Goal: Contribute content: Contribute content

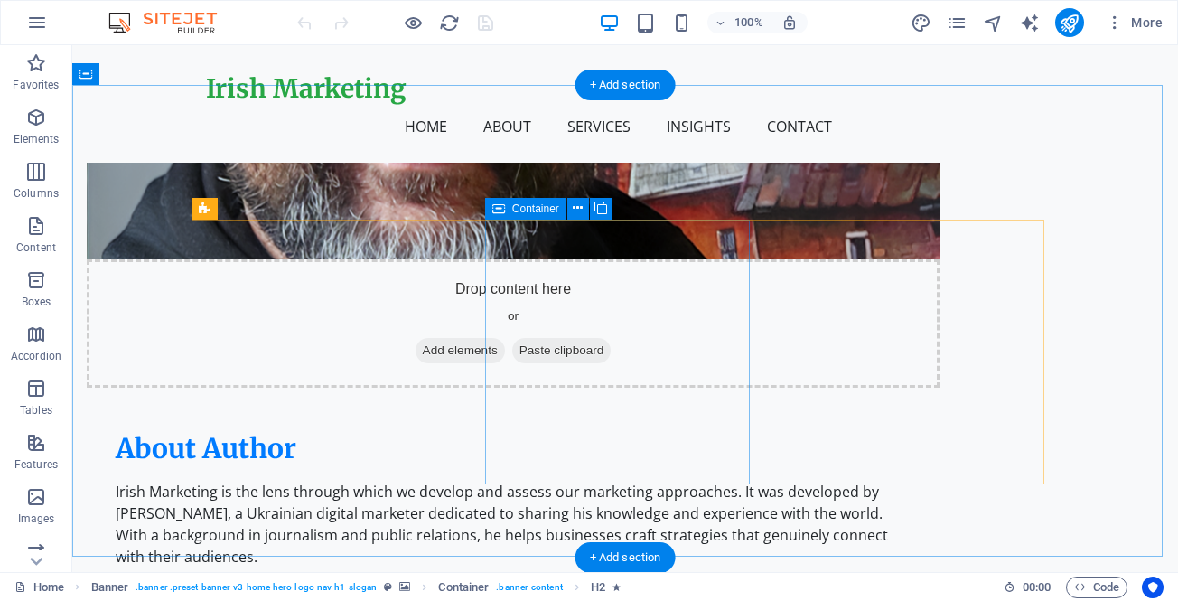
scroll to position [1265, 0]
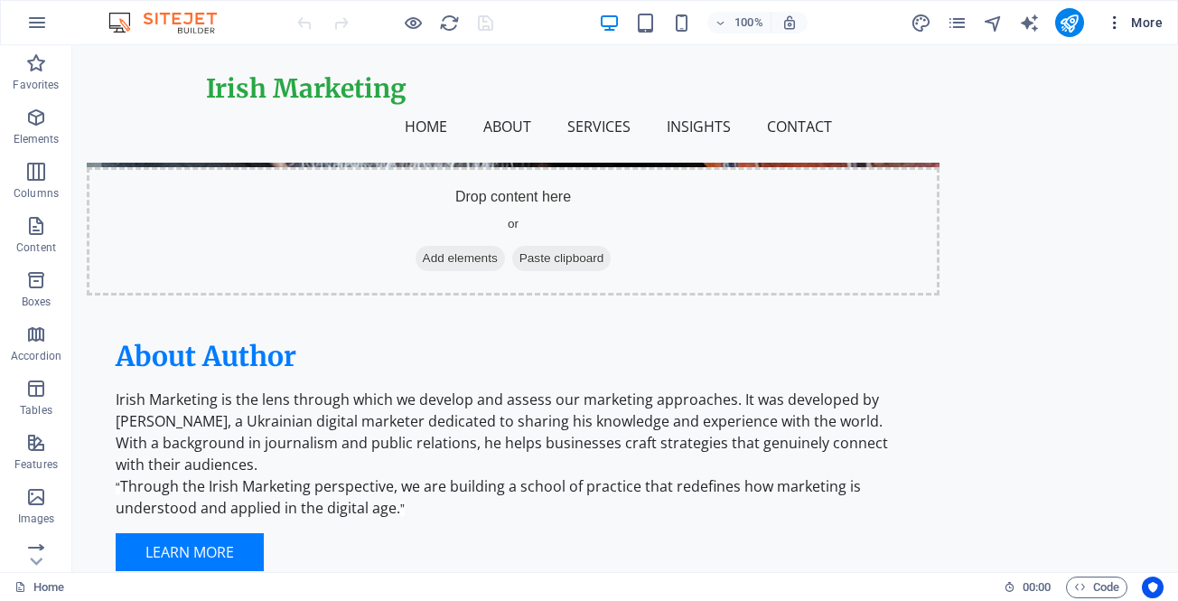
click at [1140, 24] on span "More" at bounding box center [1134, 23] width 57 height 18
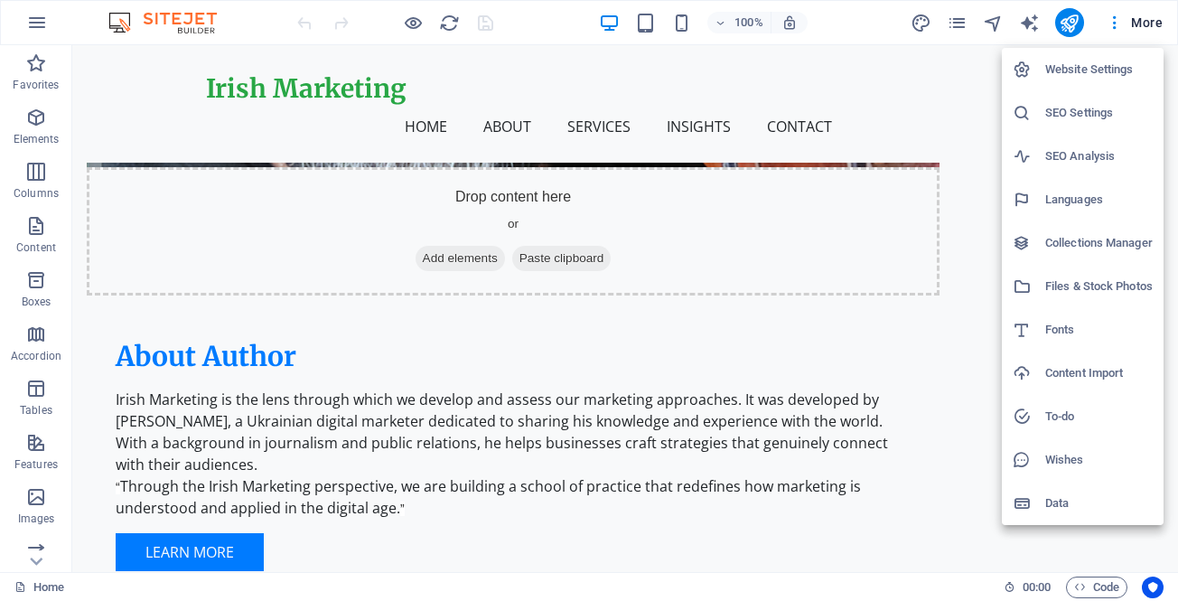
click at [1064, 240] on h6 "Collections Manager" at bounding box center [1099, 243] width 108 height 22
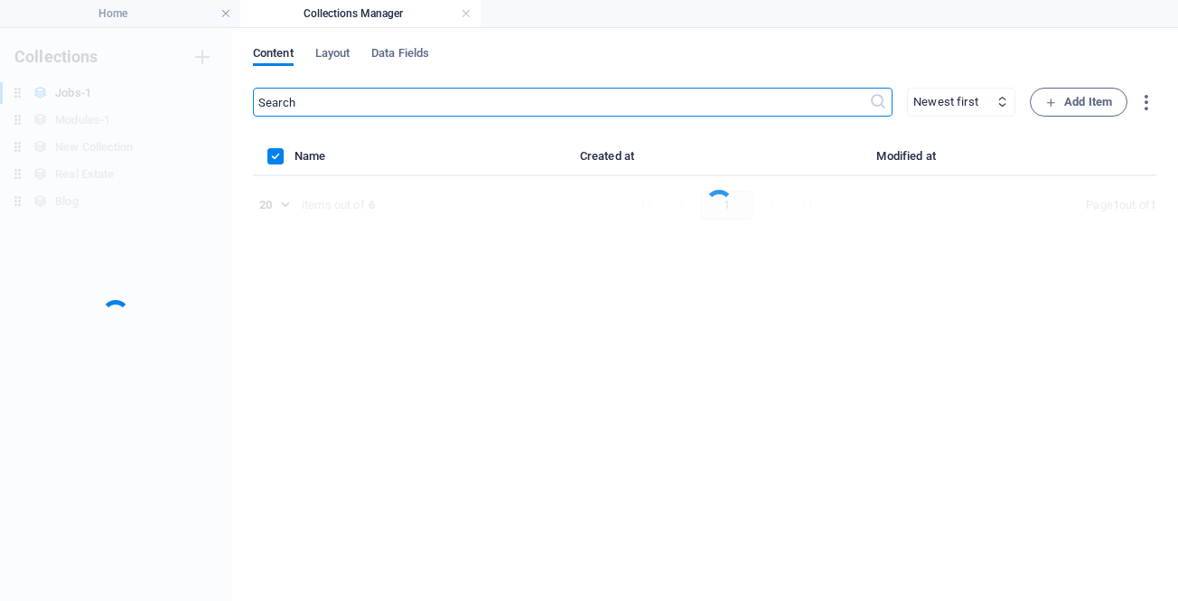
scroll to position [0, 0]
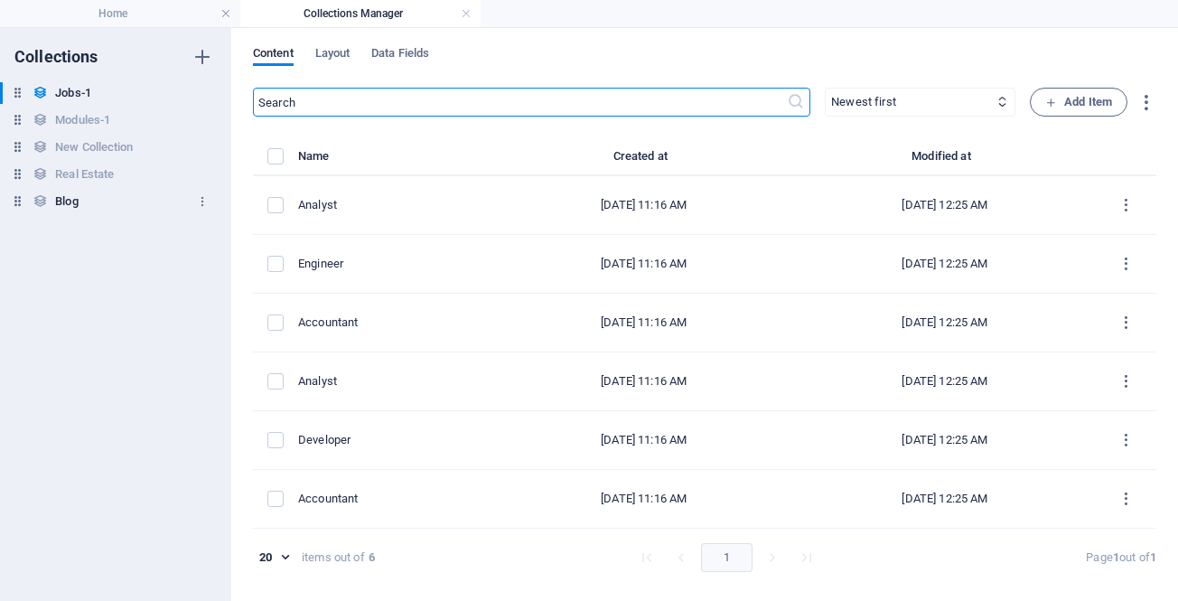
click at [61, 198] on h6 "Blog" at bounding box center [66, 202] width 23 height 22
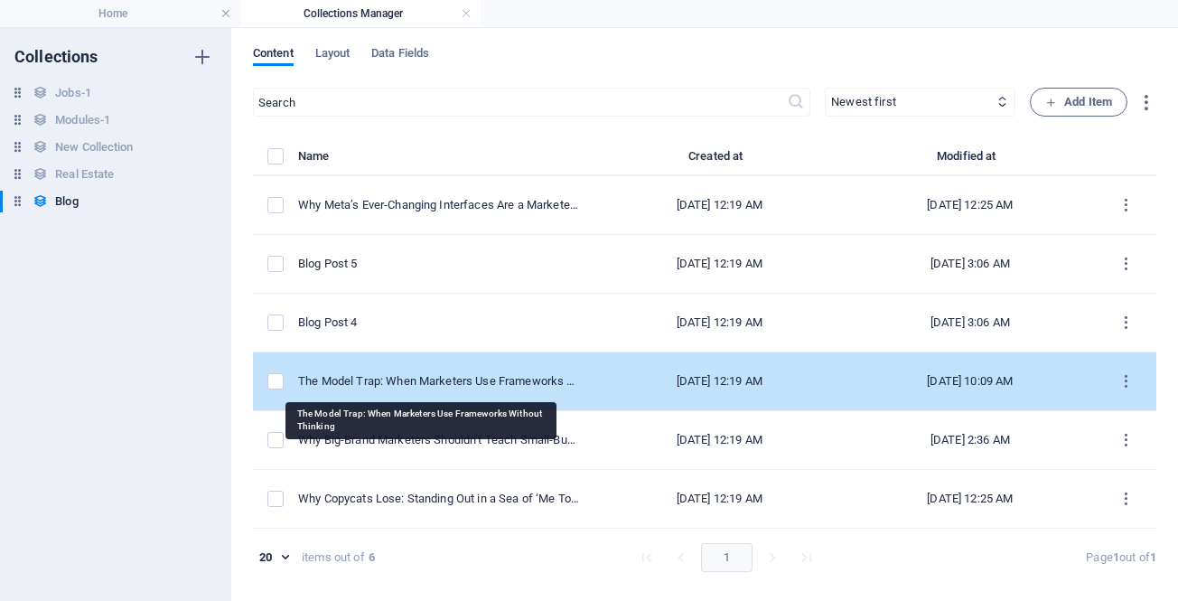
click at [430, 380] on div "The Model Trap: When Marketers Use Frameworks Without Thinking" at bounding box center [439, 381] width 282 height 16
select select "Marketing"
select select "Draft"
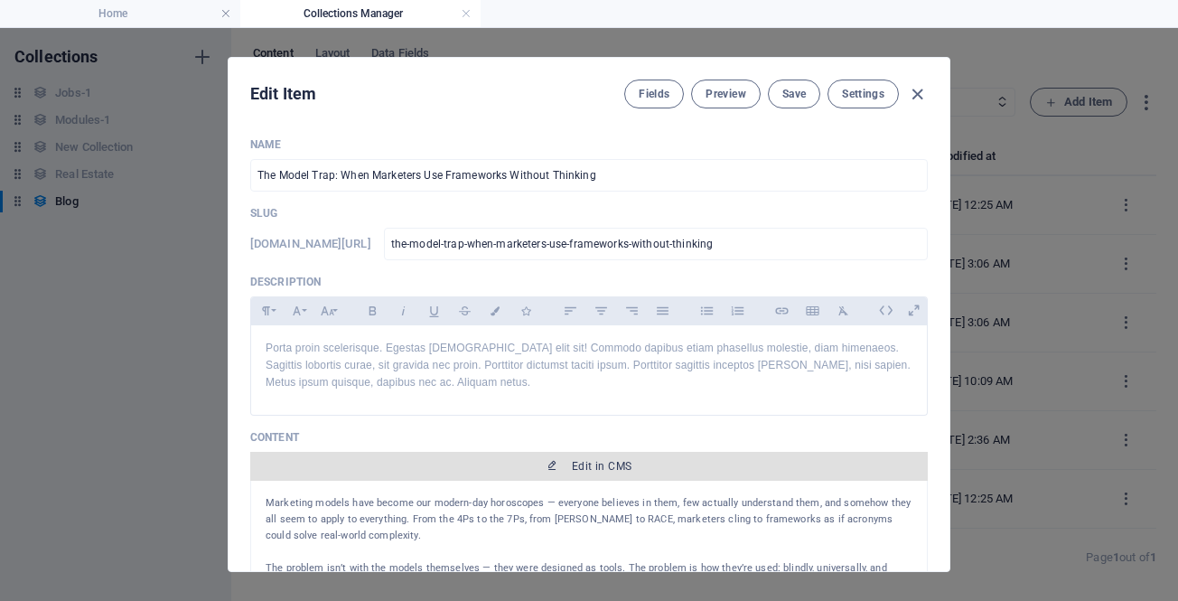
click at [580, 466] on span "Edit in CMS" at bounding box center [602, 466] width 60 height 14
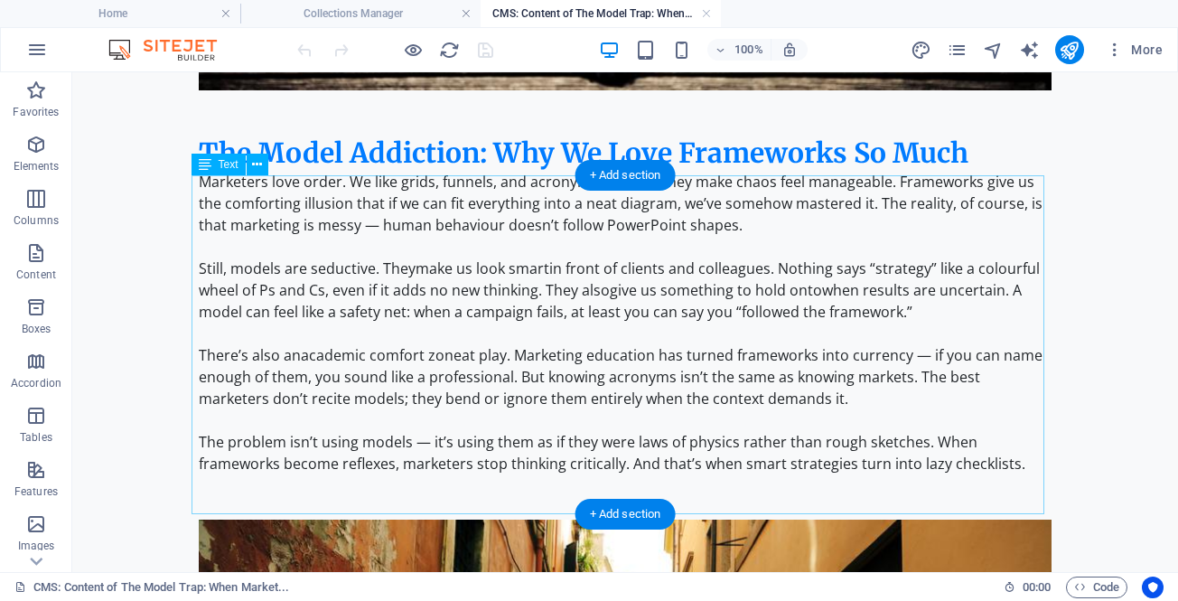
scroll to position [542, 0]
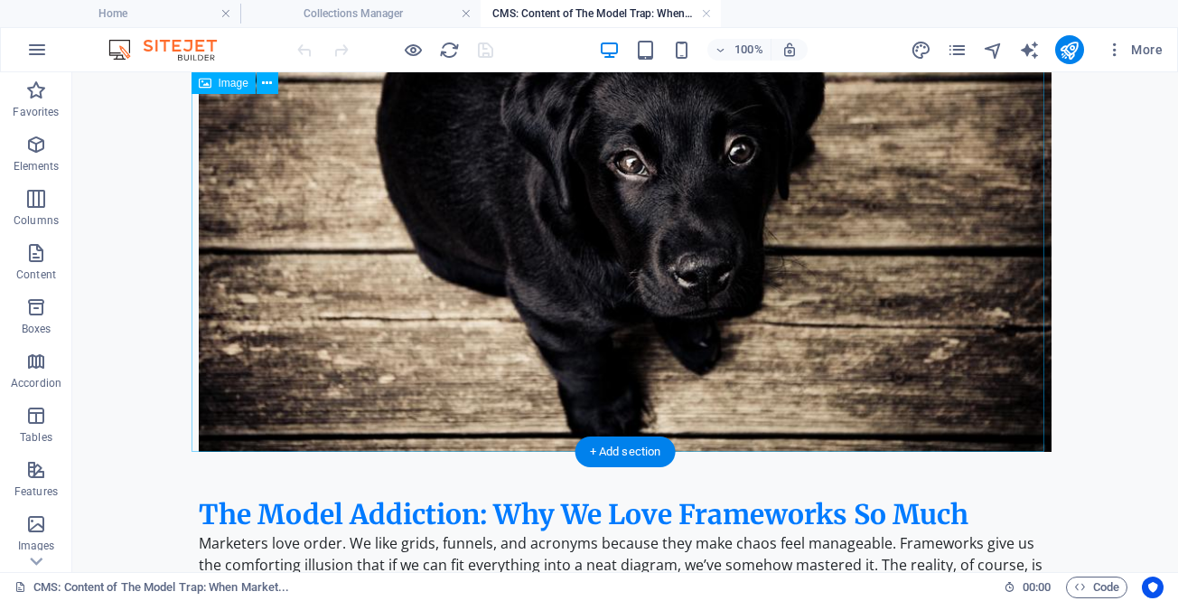
click at [655, 209] on figure at bounding box center [625, 201] width 853 height 501
click at [605, 221] on figure at bounding box center [625, 201] width 853 height 501
select select "%"
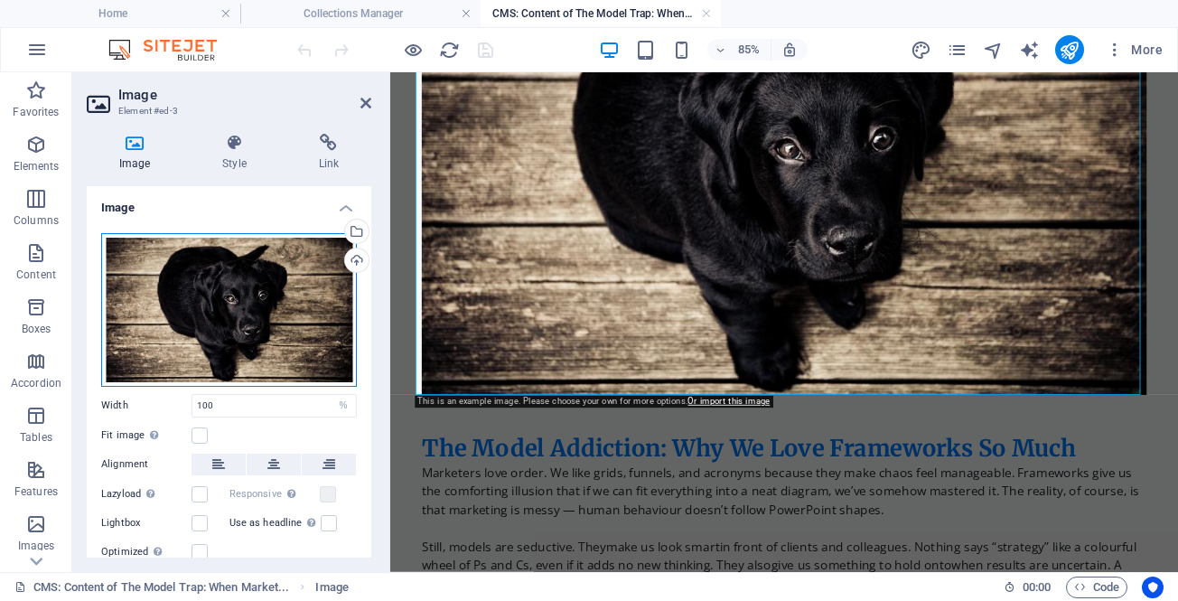
click at [240, 314] on div "Drag files here, click to choose files or select files from Files or our free s…" at bounding box center [229, 310] width 256 height 154
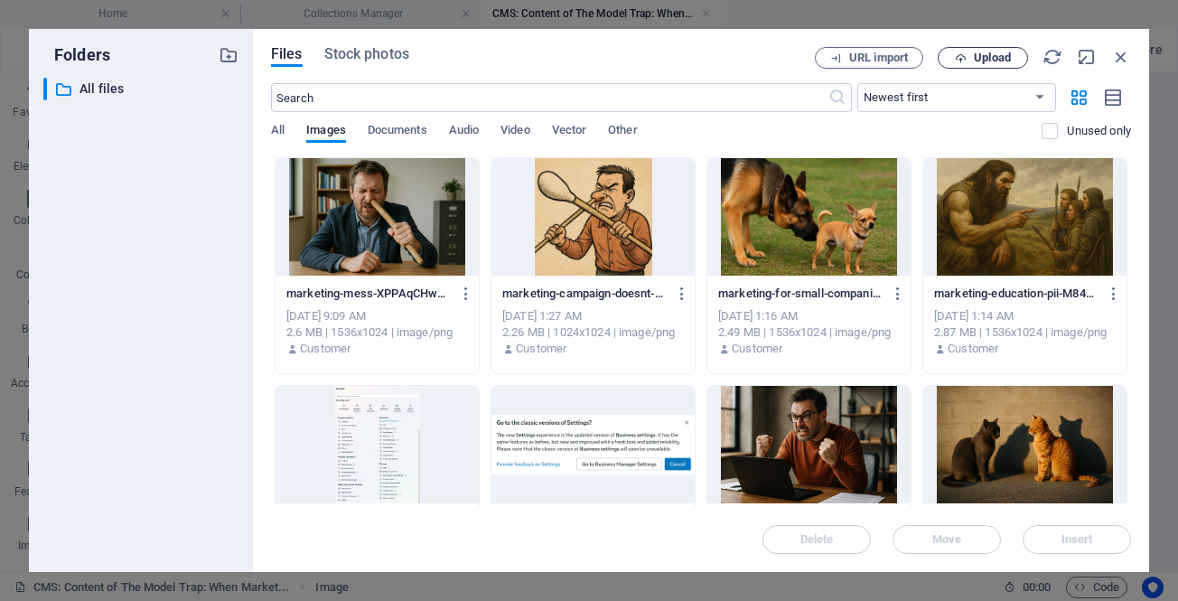
click at [961, 57] on icon "button" at bounding box center [961, 58] width 12 height 12
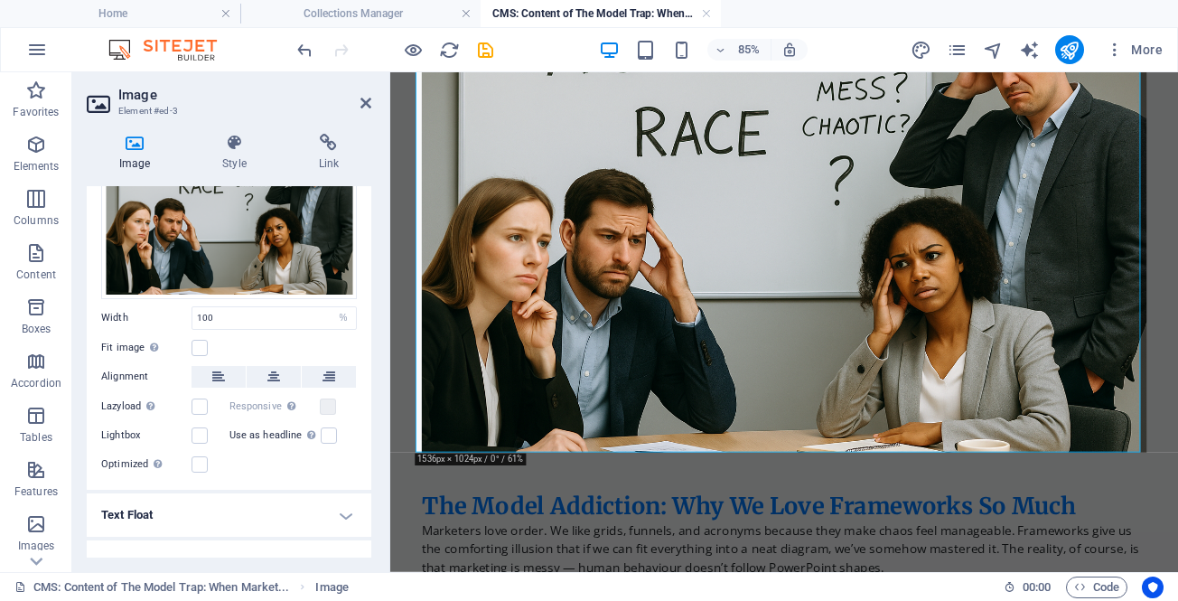
scroll to position [131, 0]
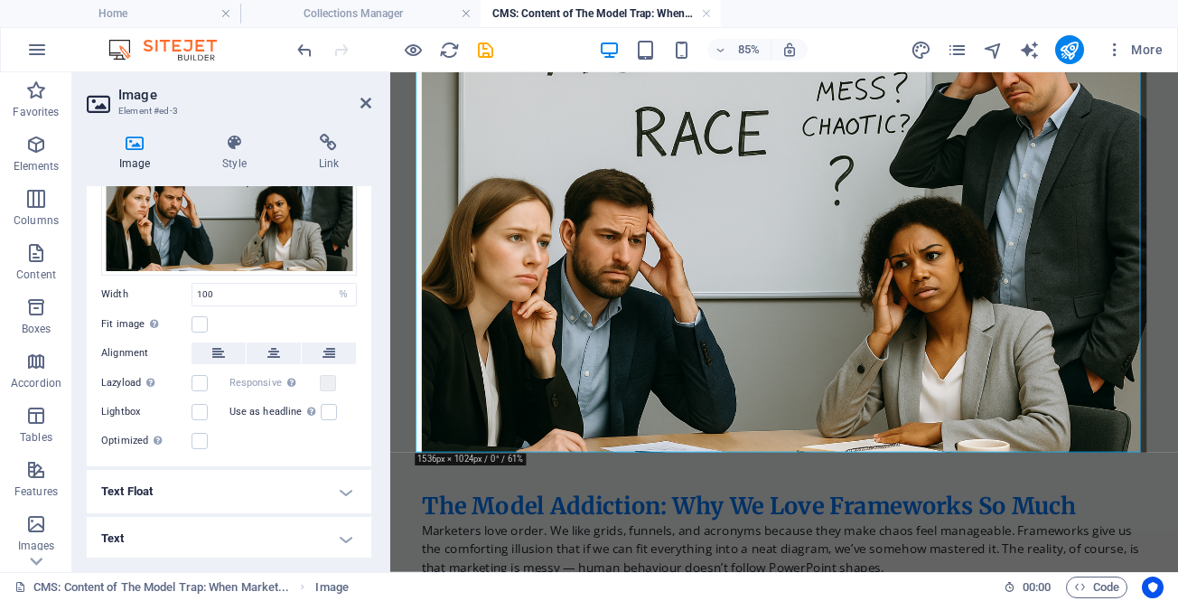
drag, startPoint x: 211, startPoint y: 530, endPoint x: 208, endPoint y: 511, distance: 19.3
click at [211, 530] on h4 "Text" at bounding box center [229, 538] width 285 height 43
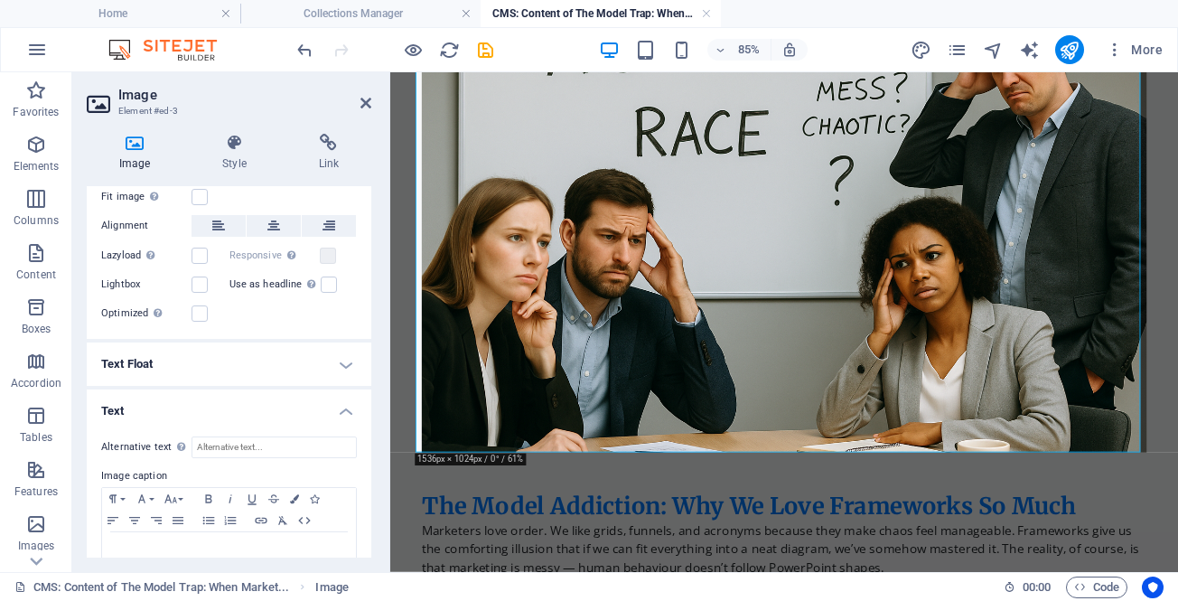
scroll to position [301, 0]
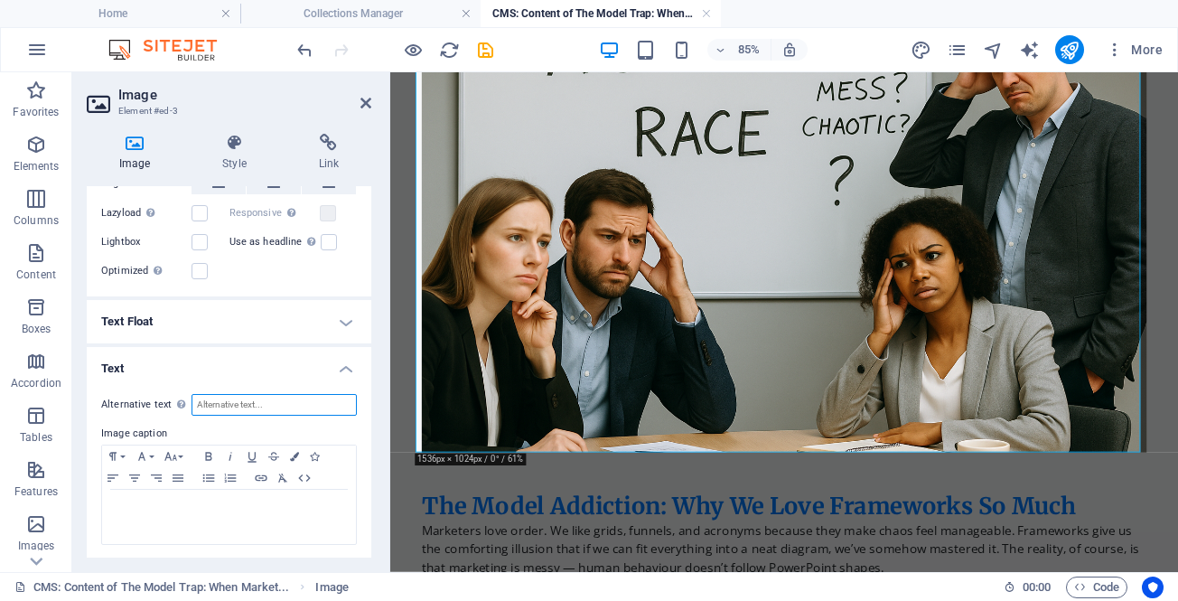
click at [224, 408] on input "Alternative text The alternative text is used by devices that cannot display im…" at bounding box center [274, 405] width 165 height 22
type input "Marketing mess"
click at [487, 45] on icon "save" at bounding box center [485, 50] width 21 height 21
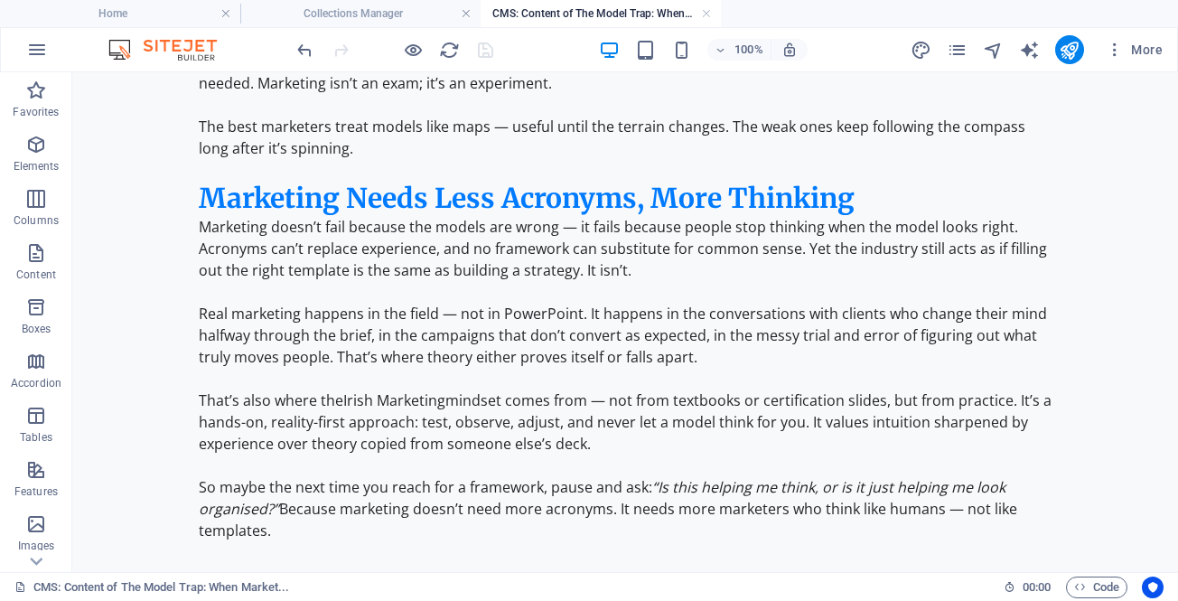
scroll to position [3830, 0]
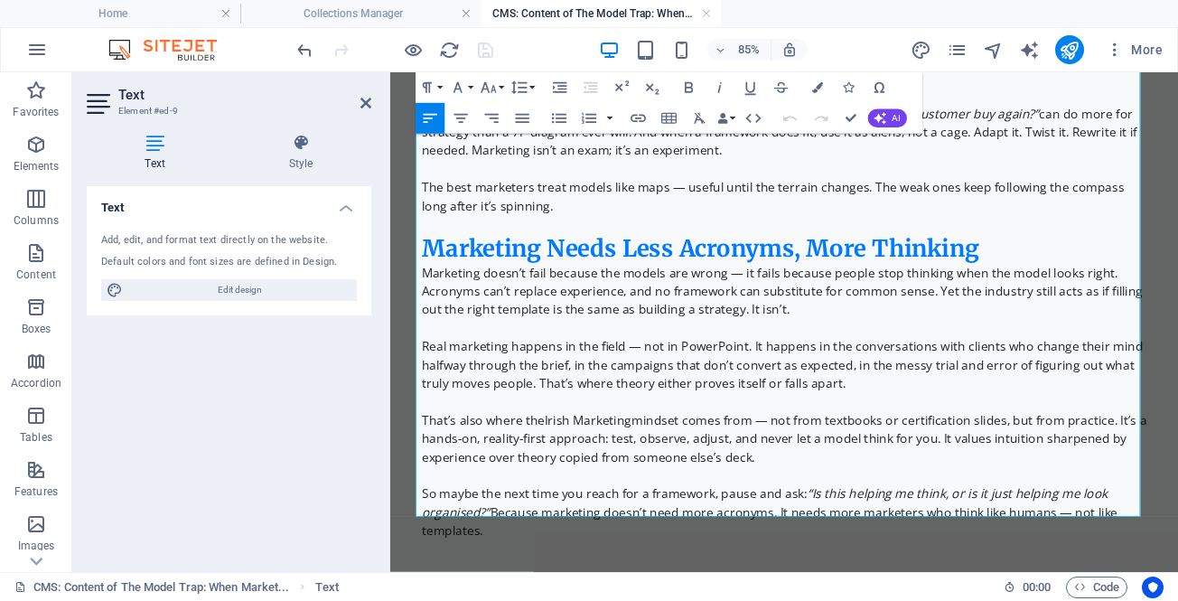
scroll to position [3742, 0]
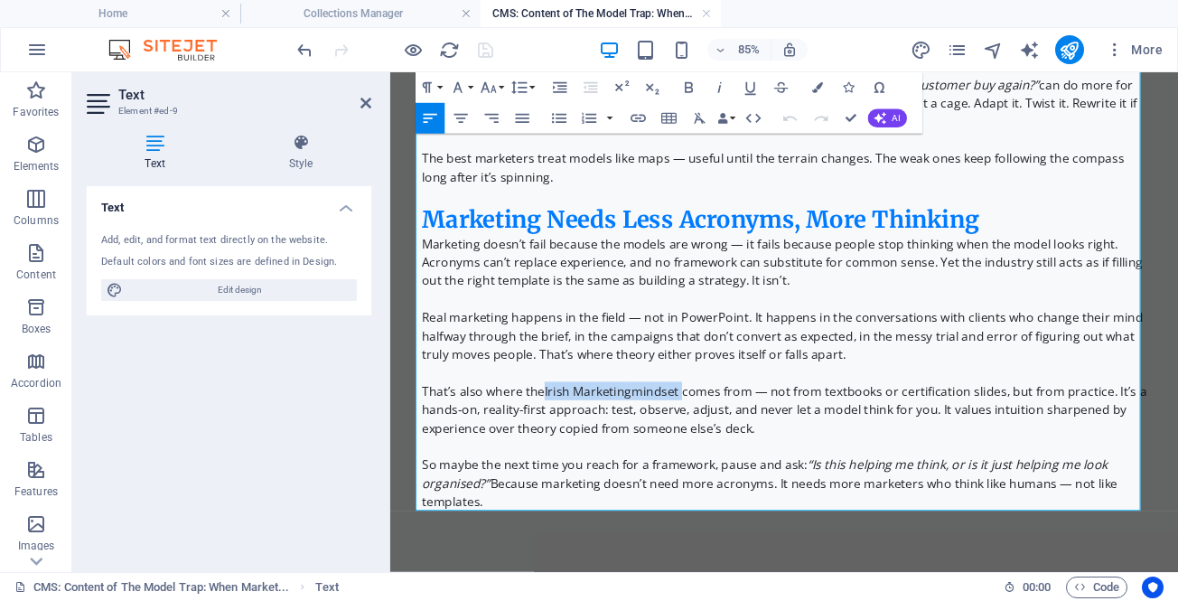
drag, startPoint x: 564, startPoint y: 444, endPoint x: 724, endPoint y: 449, distance: 160.0
click at [724, 449] on p "That’s also where the Irish Marketing mindset comes from — not from textbooks o…" at bounding box center [853, 468] width 853 height 65
click at [637, 119] on icon "button" at bounding box center [638, 118] width 18 height 18
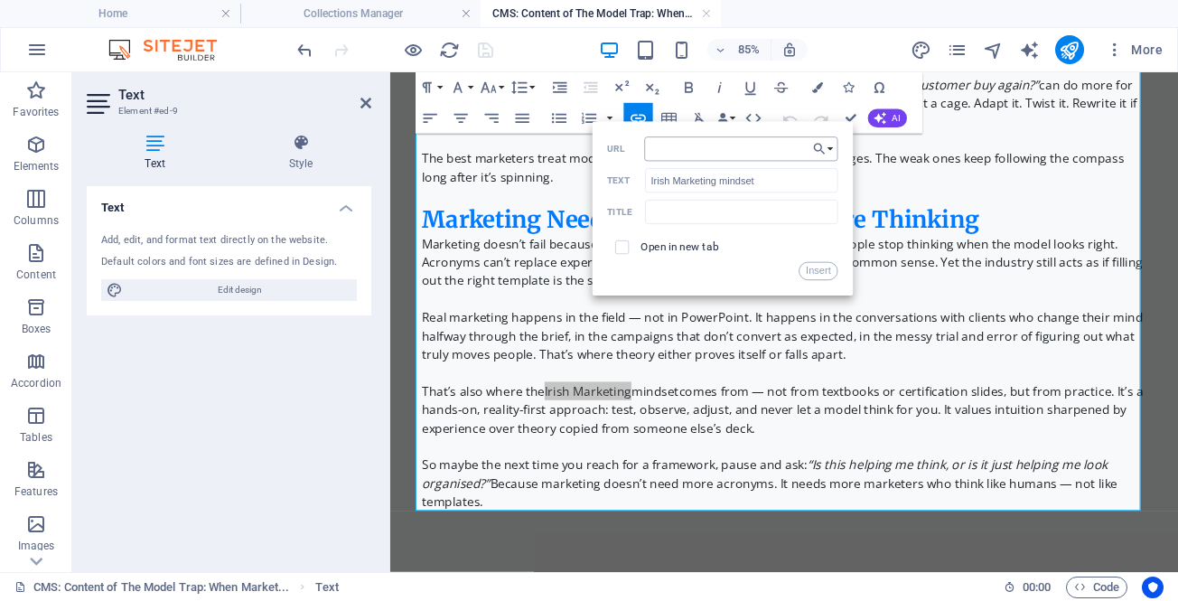
type input "/"
click at [816, 270] on button "Insert" at bounding box center [818, 271] width 39 height 18
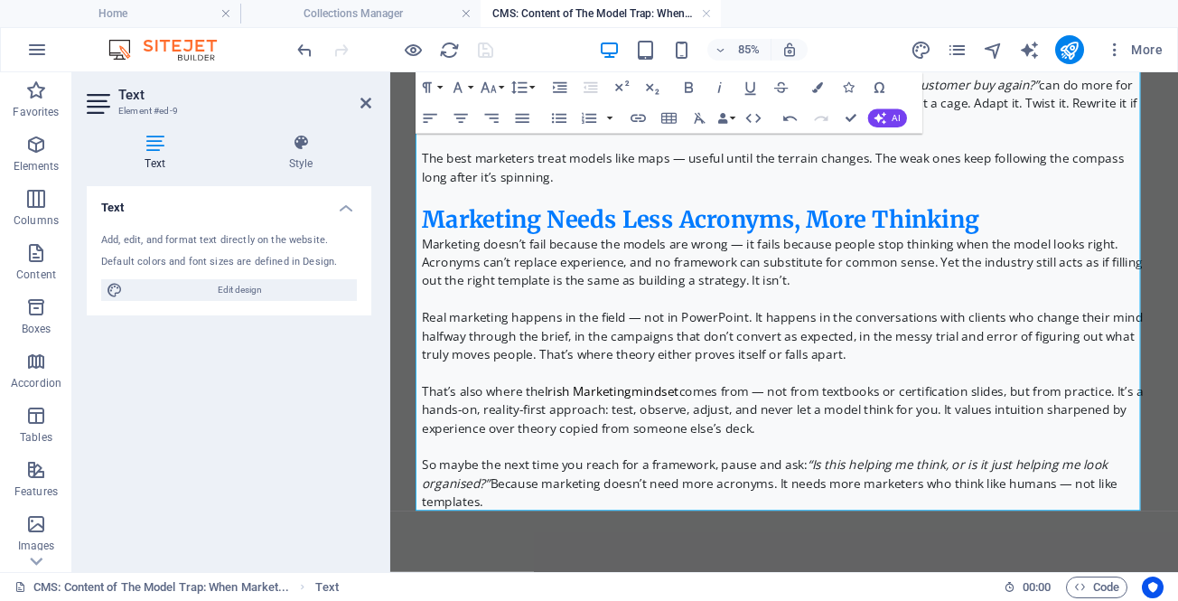
click at [769, 450] on p "That’s also where the Irish Marketing mindset comes from — not from textbooks o…" at bounding box center [853, 468] width 853 height 65
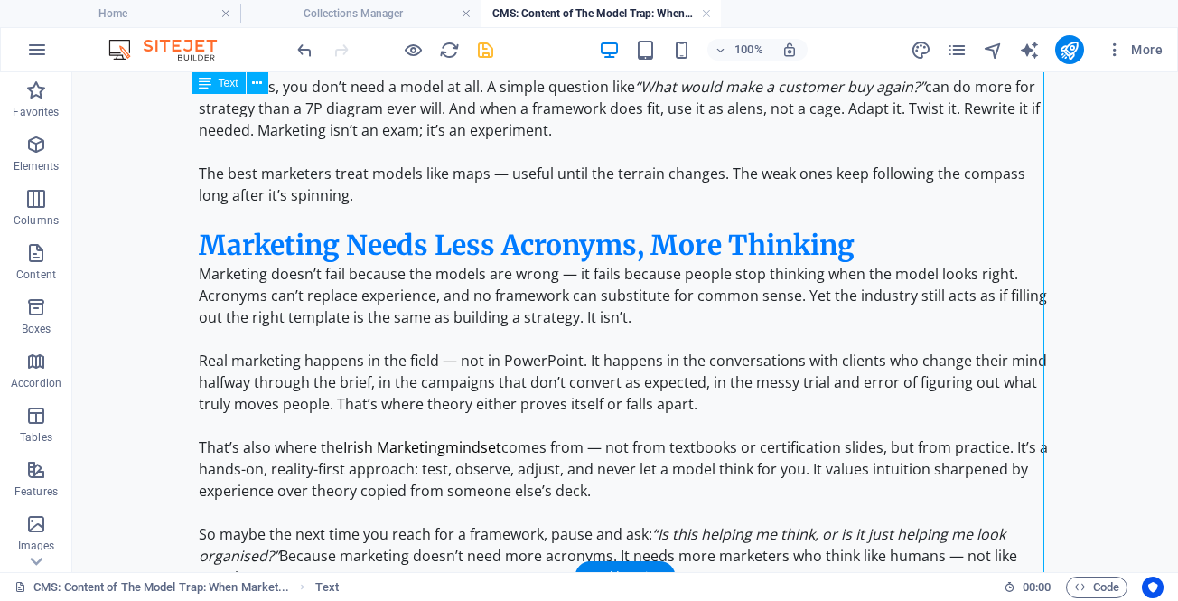
scroll to position [3830, 0]
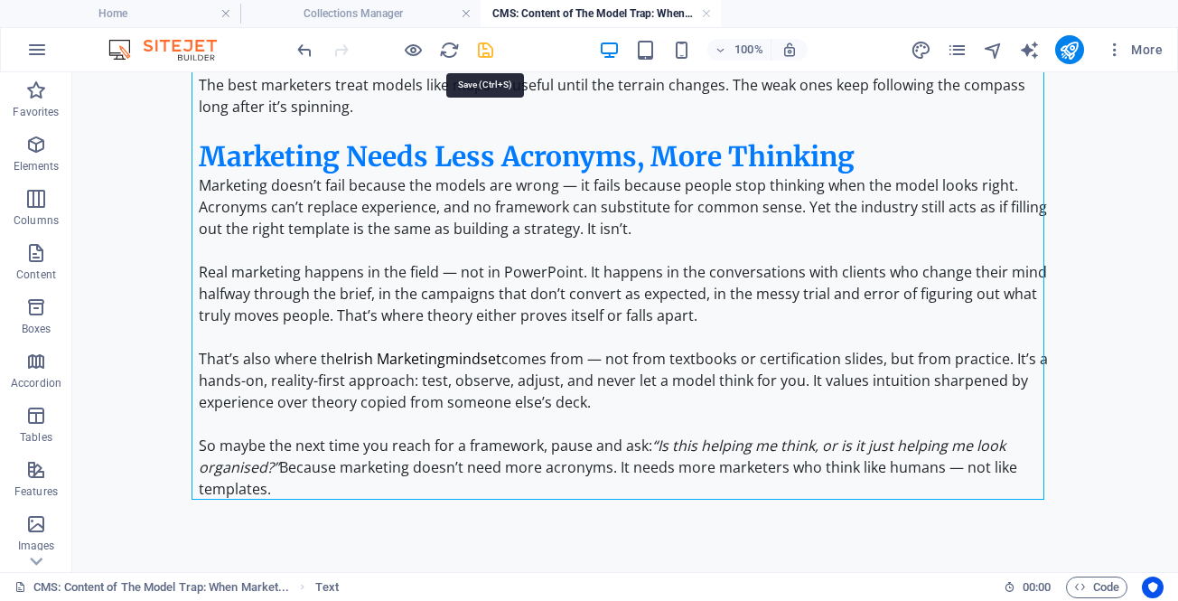
click at [484, 51] on icon "save" at bounding box center [485, 50] width 21 height 21
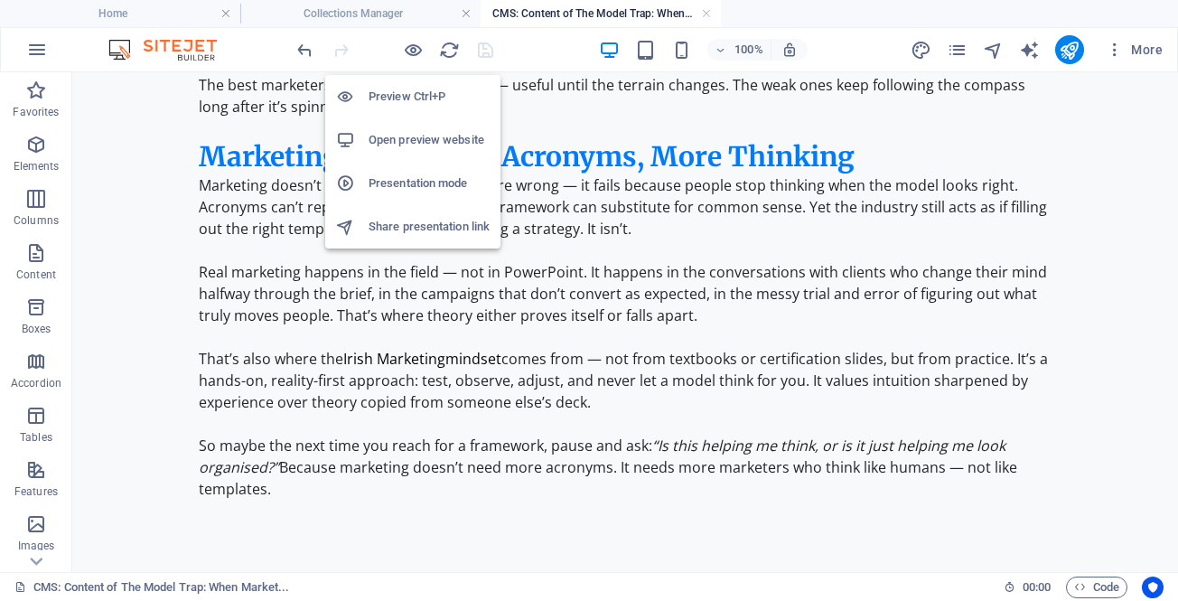
click at [418, 137] on h6 "Open preview website" at bounding box center [429, 140] width 121 height 22
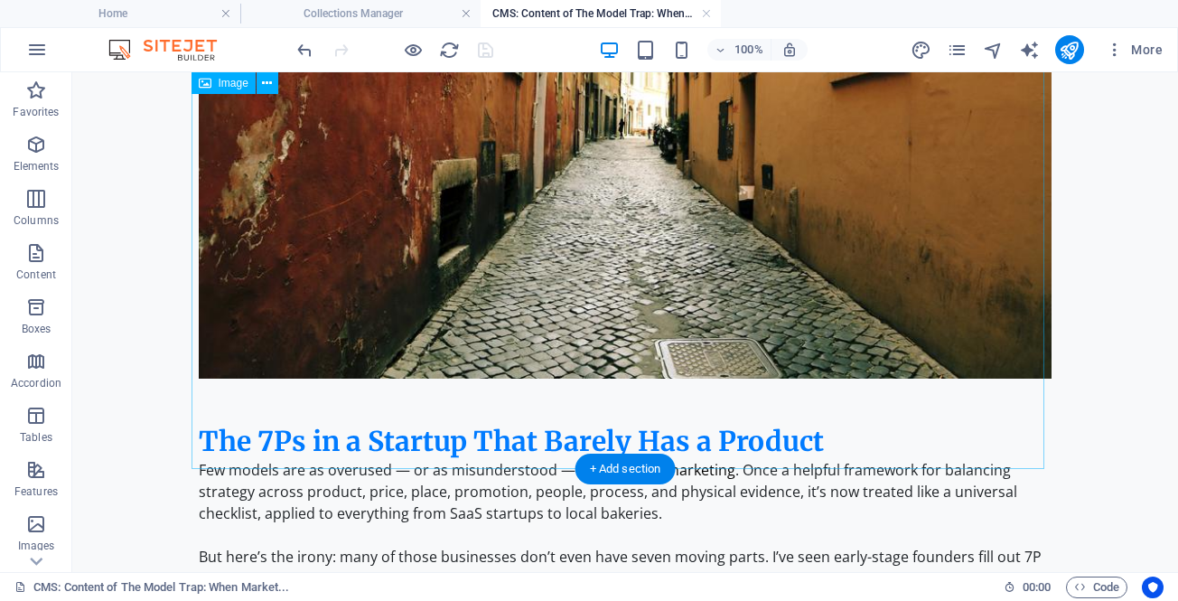
scroll to position [1391, 0]
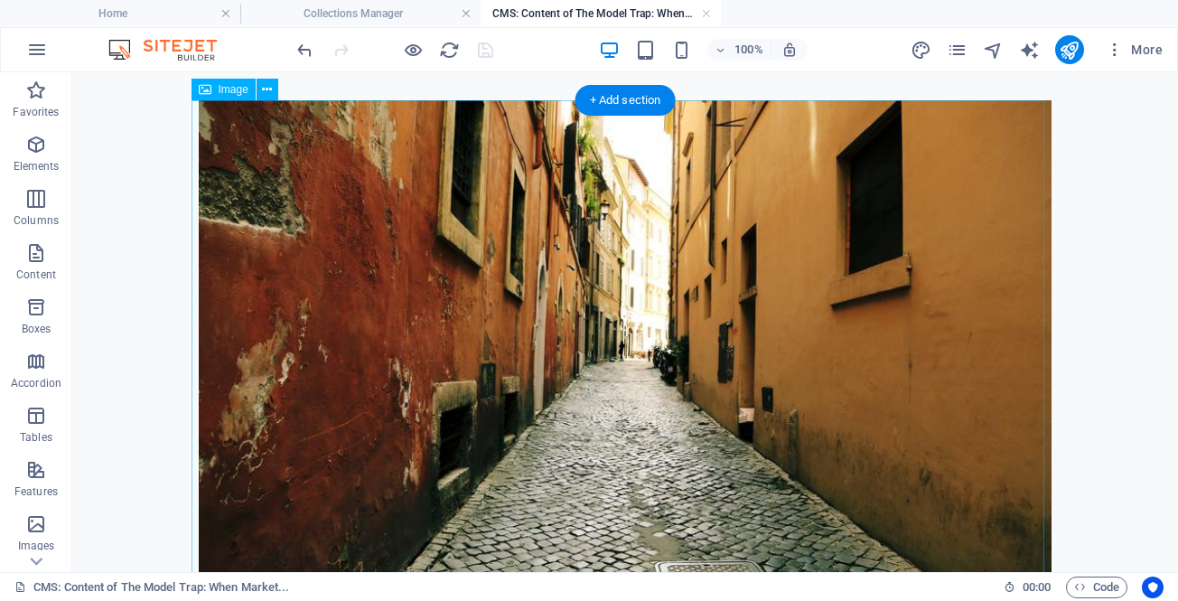
click at [445, 274] on figure at bounding box center [625, 350] width 853 height 501
select select "%"
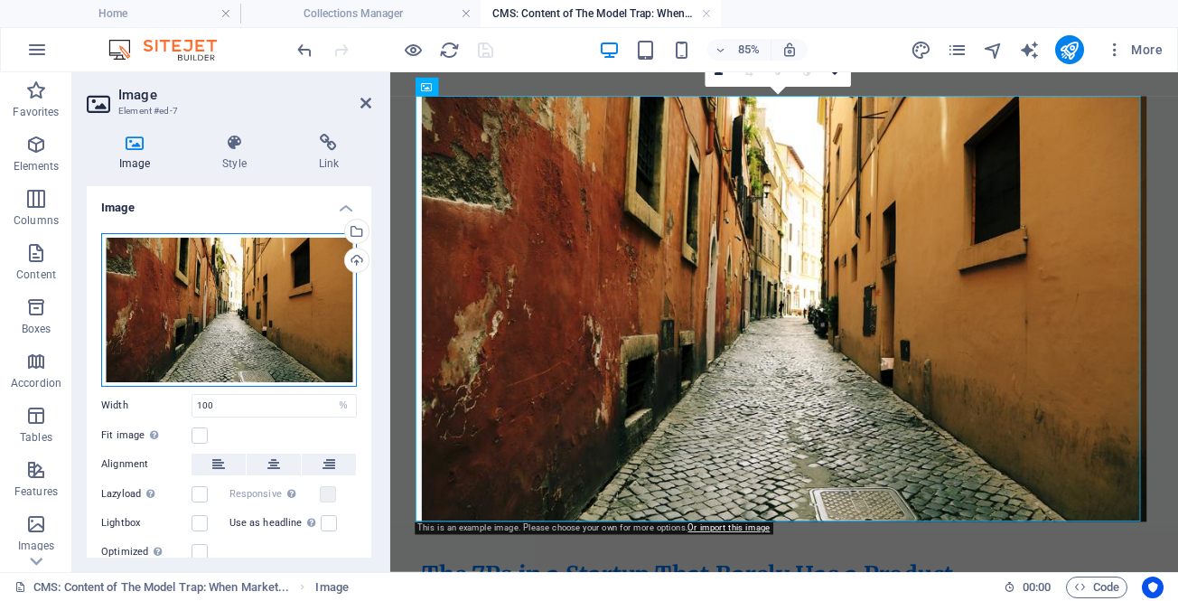
click at [258, 306] on div "Drag files here, click to choose files or select files from Files or our free s…" at bounding box center [229, 310] width 256 height 154
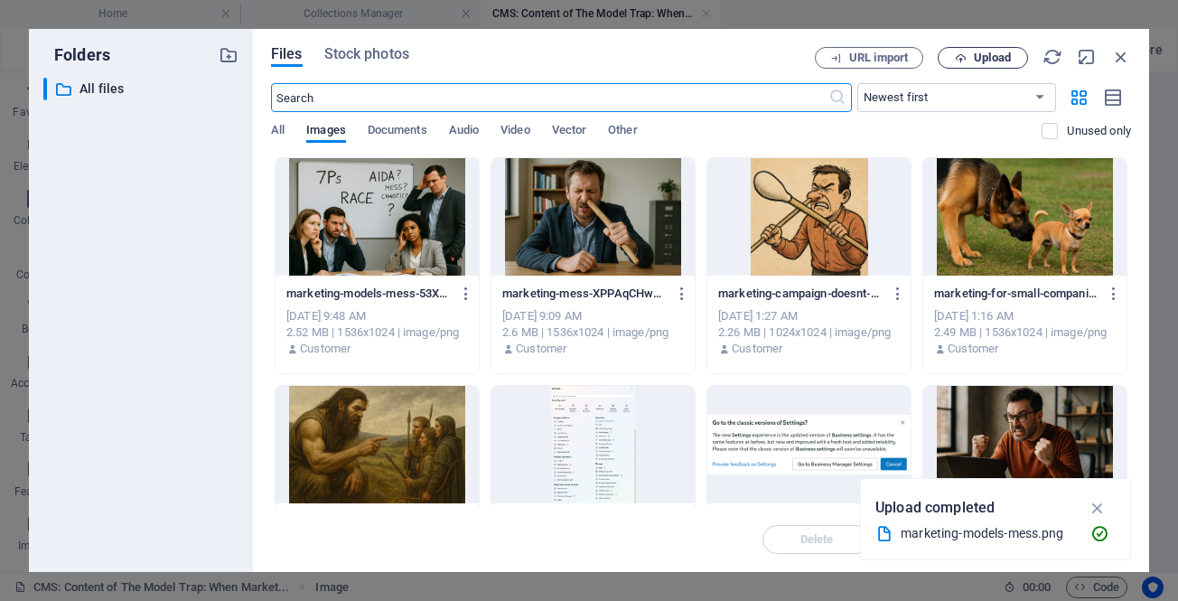
click at [958, 57] on icon "button" at bounding box center [961, 58] width 12 height 12
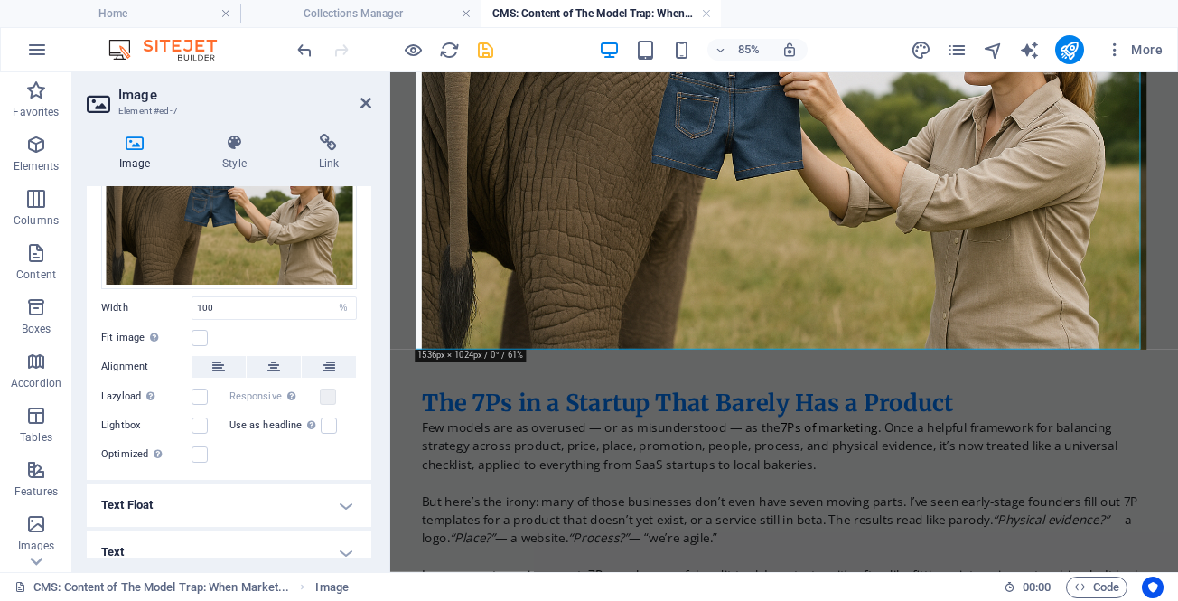
scroll to position [131, 0]
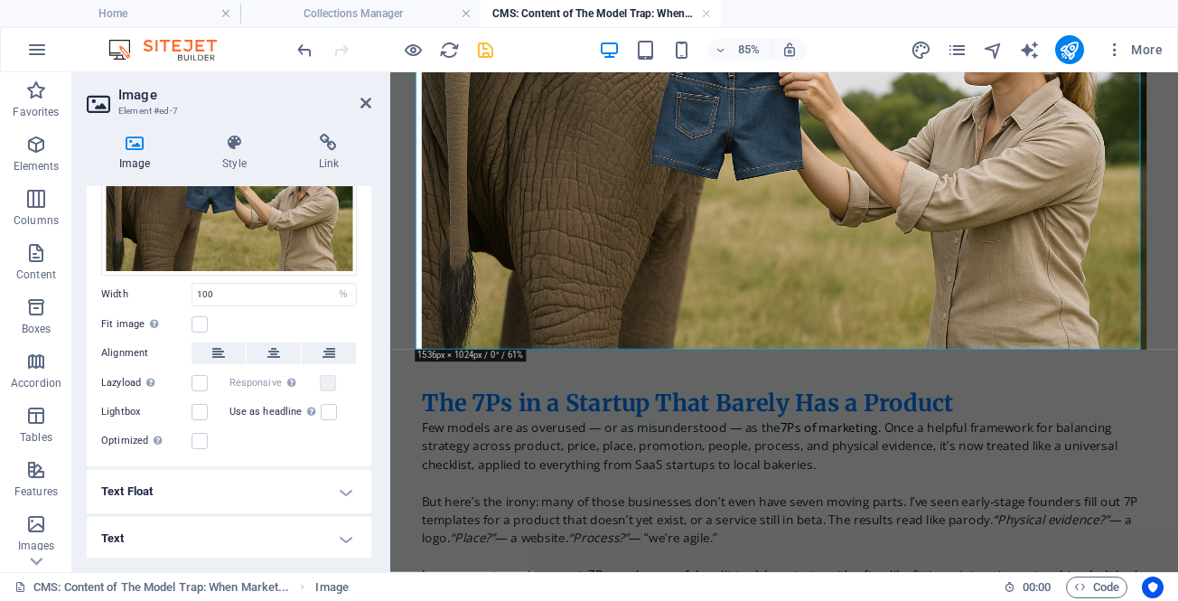
click at [196, 535] on h4 "Text" at bounding box center [229, 538] width 285 height 43
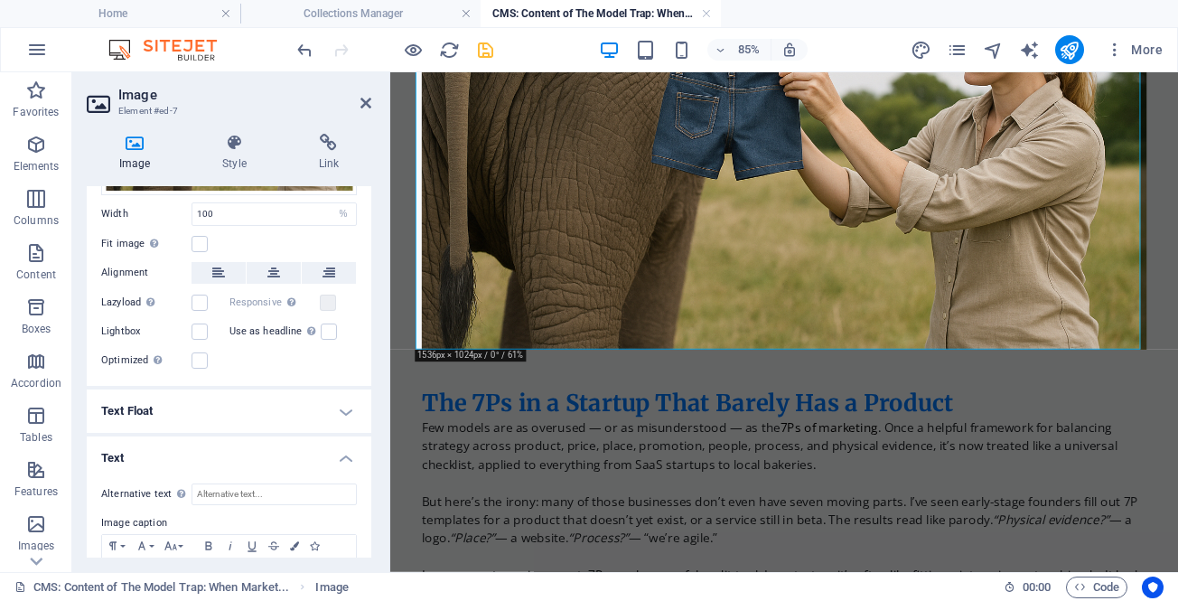
scroll to position [301, 0]
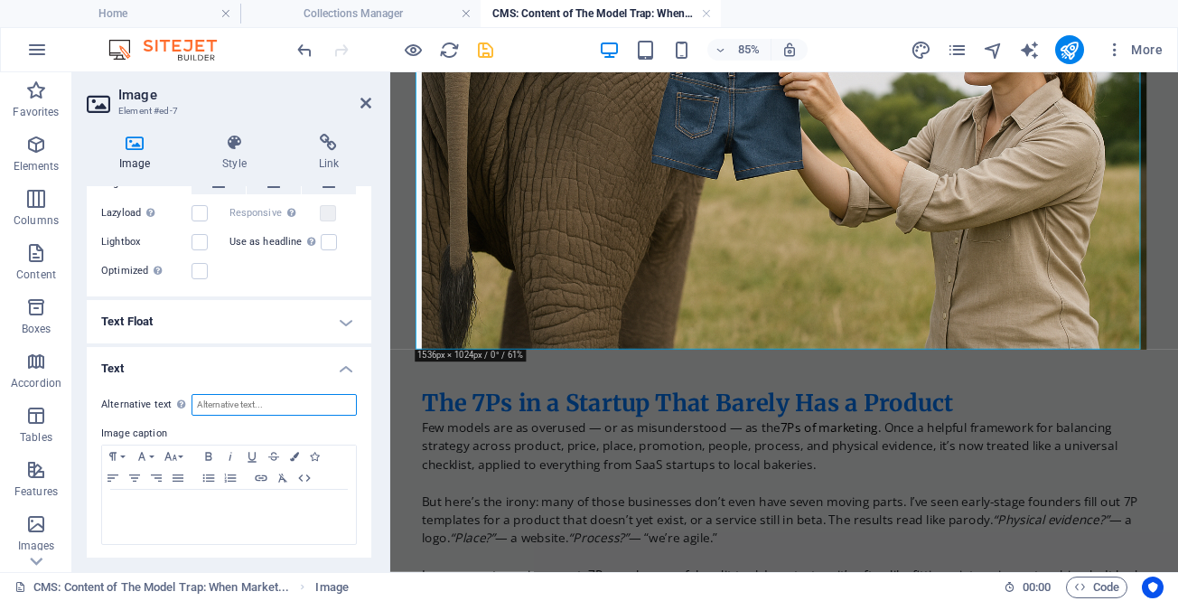
click at [239, 410] on input "Alternative text The alternative text is used by devices that cannot display im…" at bounding box center [274, 405] width 165 height 22
type input "Marketing models"
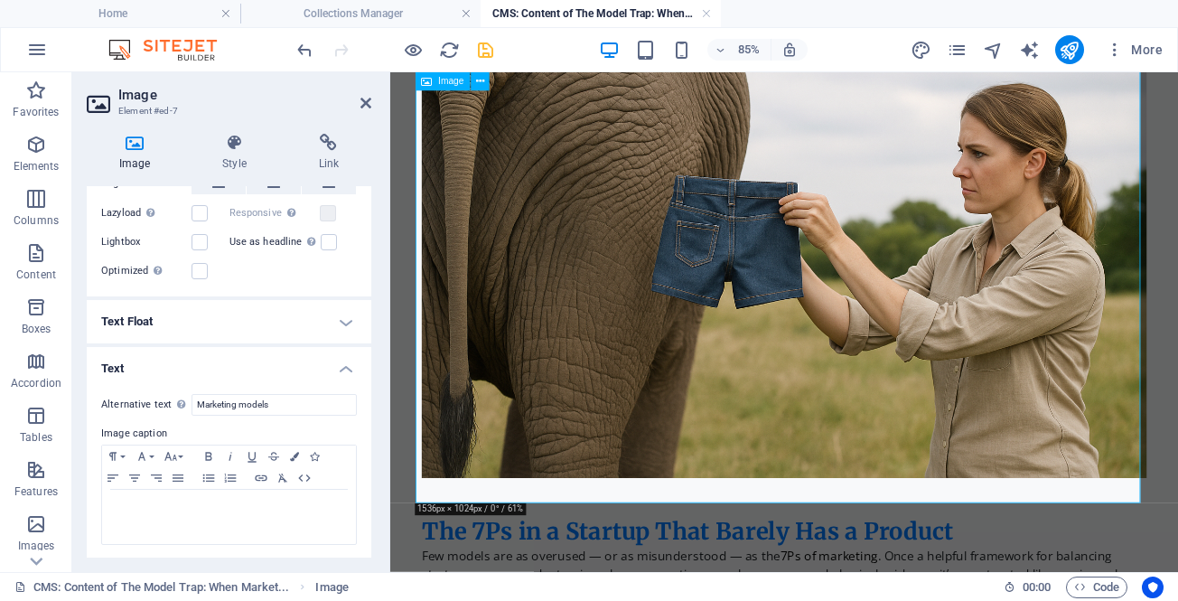
scroll to position [1481, 0]
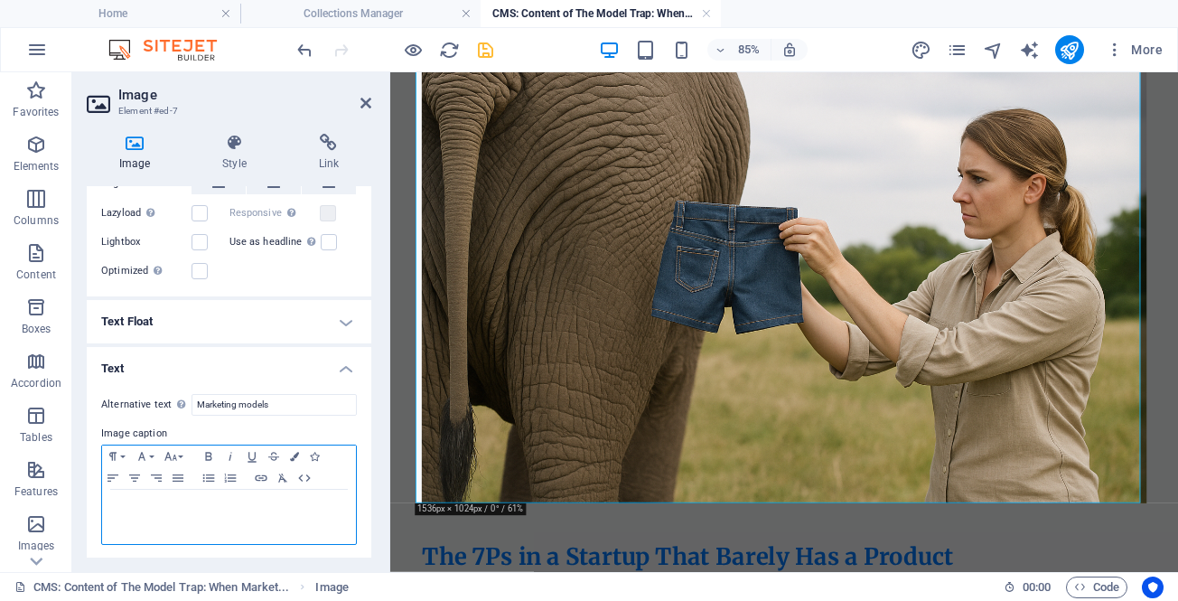
click at [218, 511] on p at bounding box center [229, 507] width 236 height 16
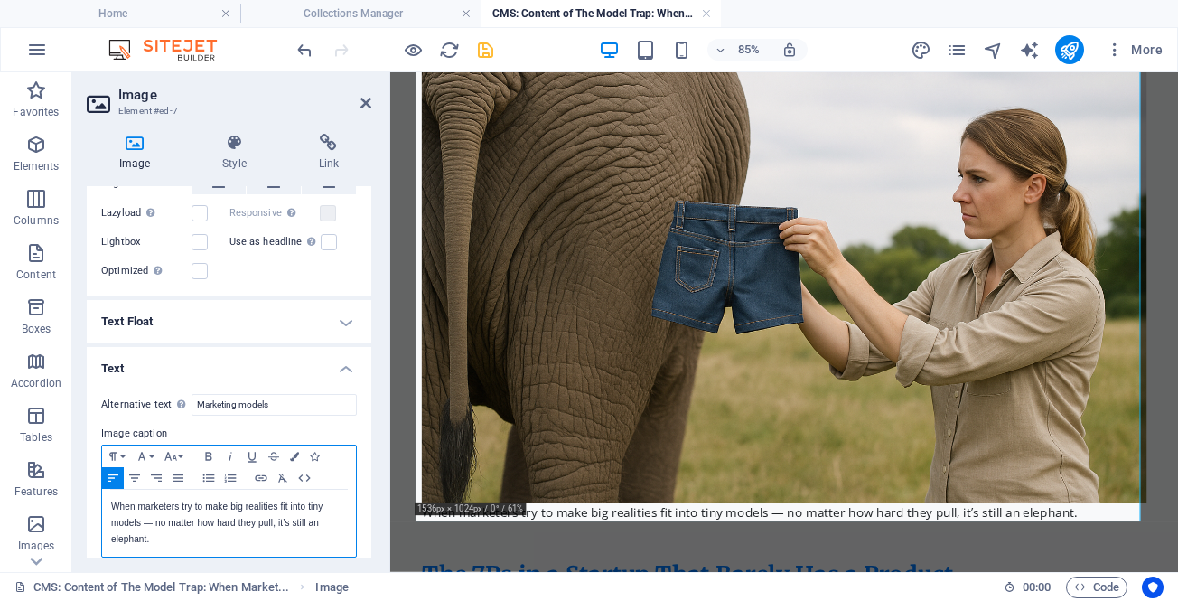
scroll to position [612, 2]
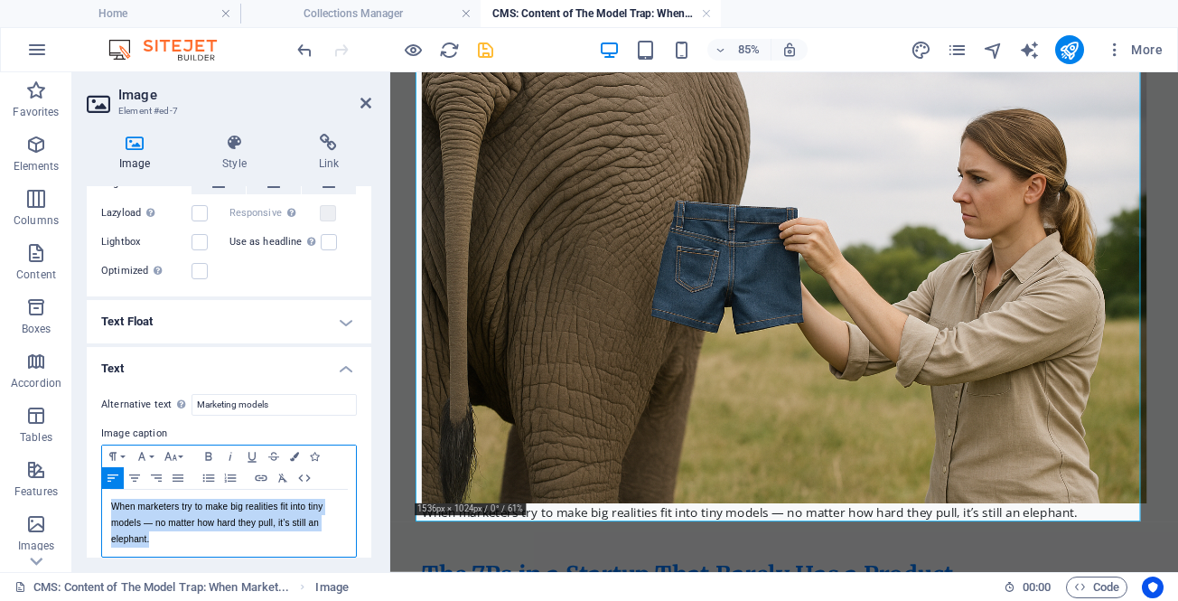
drag, startPoint x: 162, startPoint y: 536, endPoint x: 101, endPoint y: 492, distance: 74.5
click at [101, 492] on div "Paragraph Format Normal Heading 1 Heading 2 Heading 3 Heading 4 Heading 5 Headi…" at bounding box center [229, 501] width 256 height 113
click at [230, 450] on icon "button" at bounding box center [231, 456] width 22 height 14
click at [182, 544] on p "When marketers try to make big realities fit into tiny models — no matter how h…" at bounding box center [229, 523] width 236 height 49
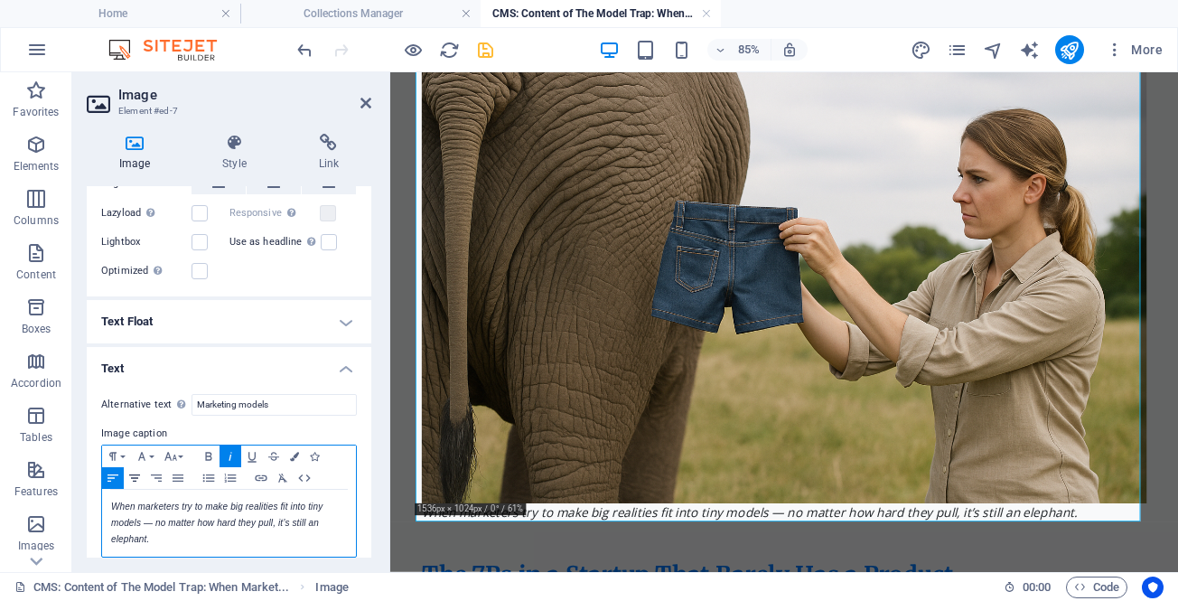
click at [133, 474] on icon "button" at bounding box center [134, 477] width 11 height 7
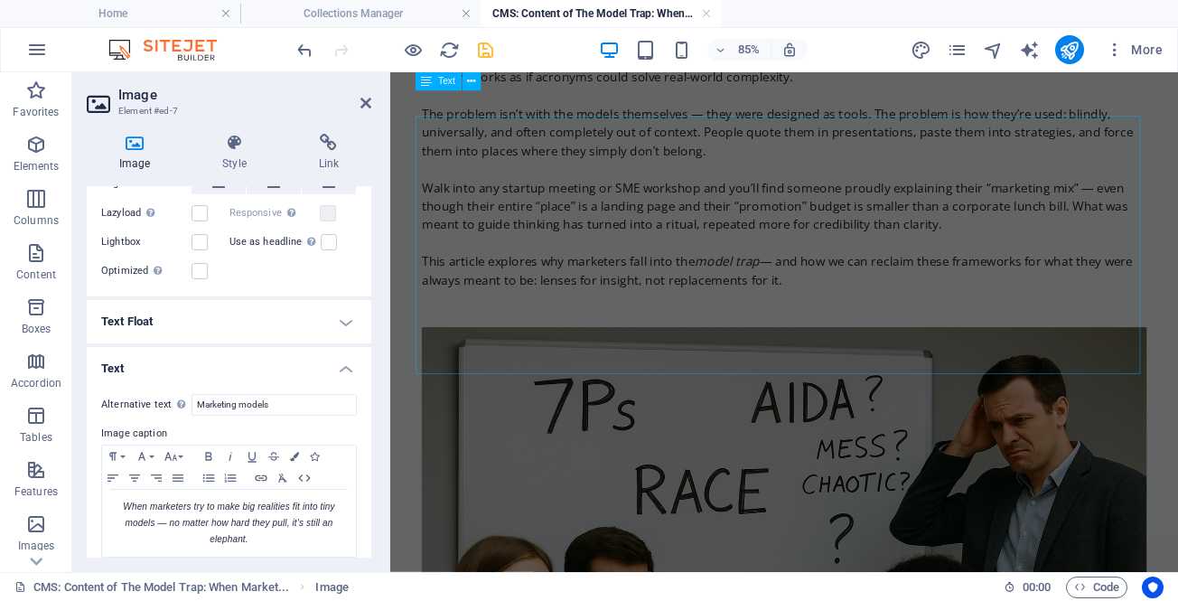
scroll to position [0, 0]
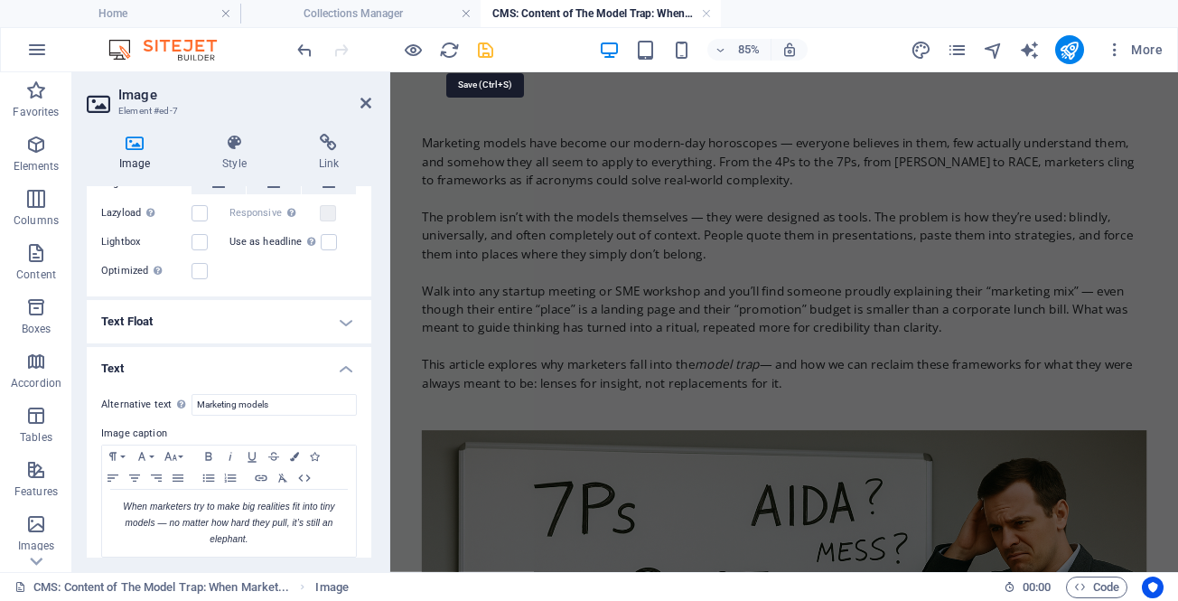
click at [484, 51] on icon "save" at bounding box center [485, 50] width 21 height 21
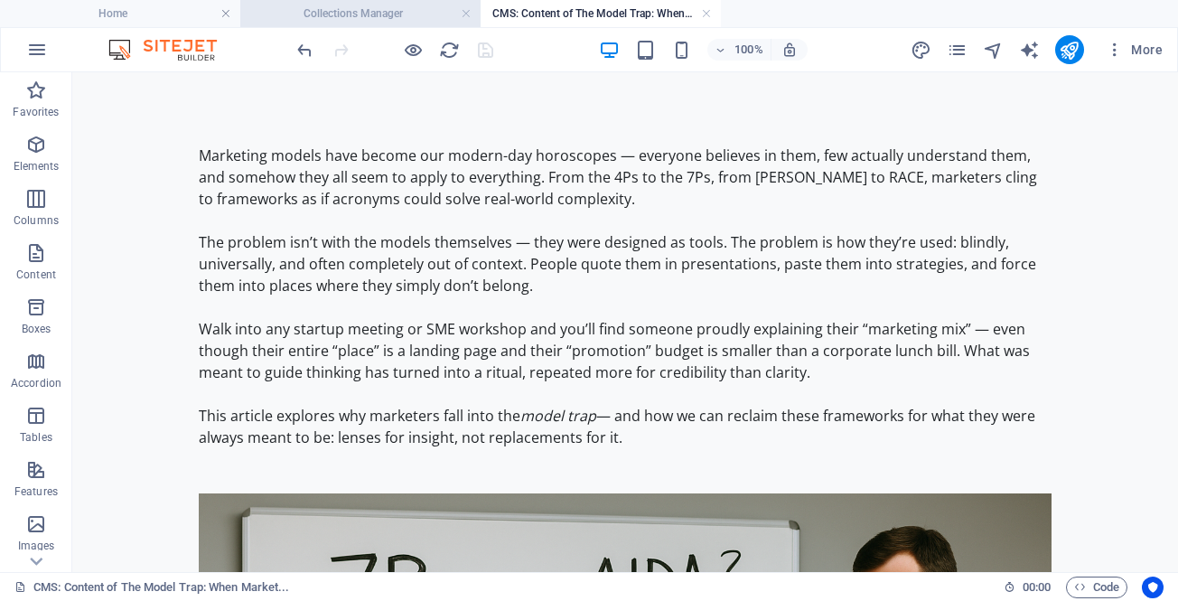
click at [396, 14] on h4 "Collections Manager" at bounding box center [360, 14] width 240 height 20
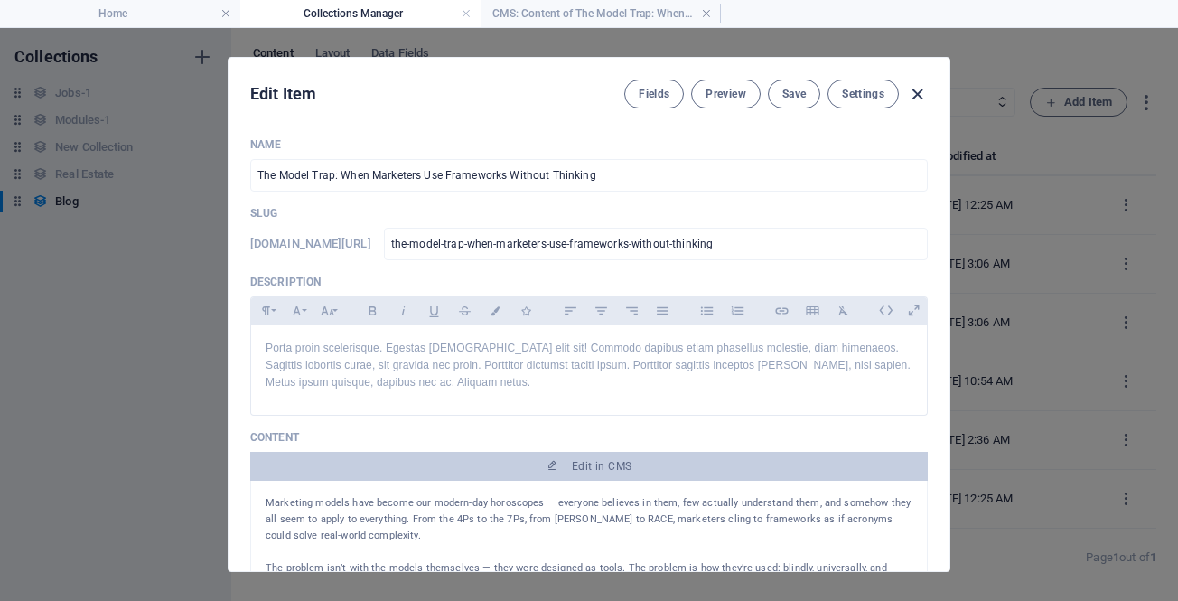
click at [917, 90] on icon "button" at bounding box center [917, 94] width 21 height 21
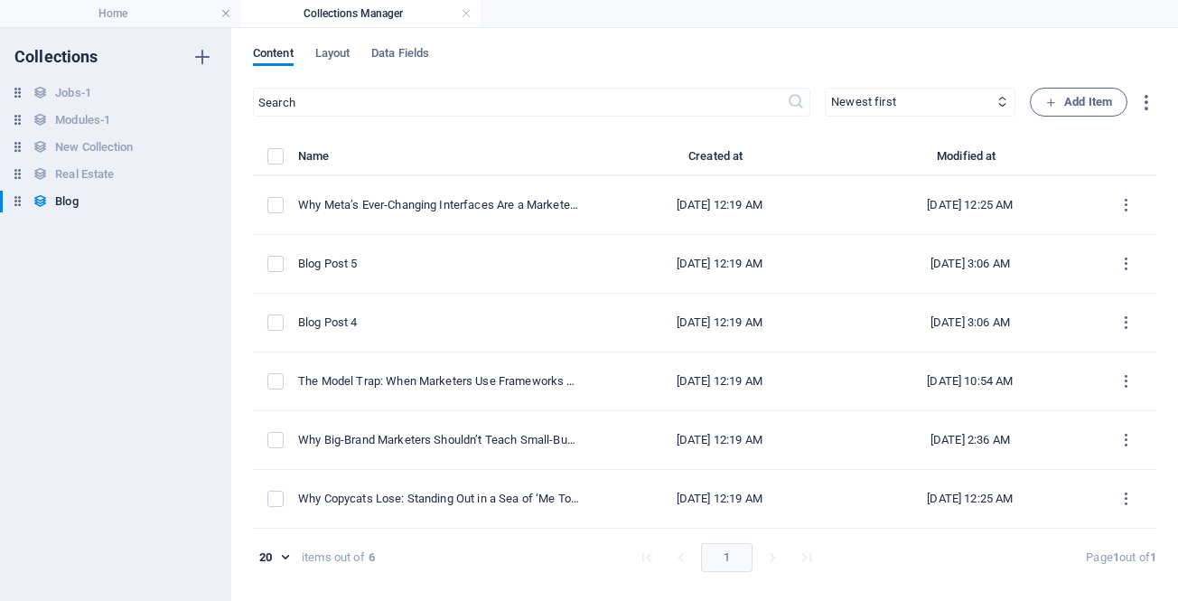
type input "the-model-trap-when-marketers-use-frameworks-without-thinking"
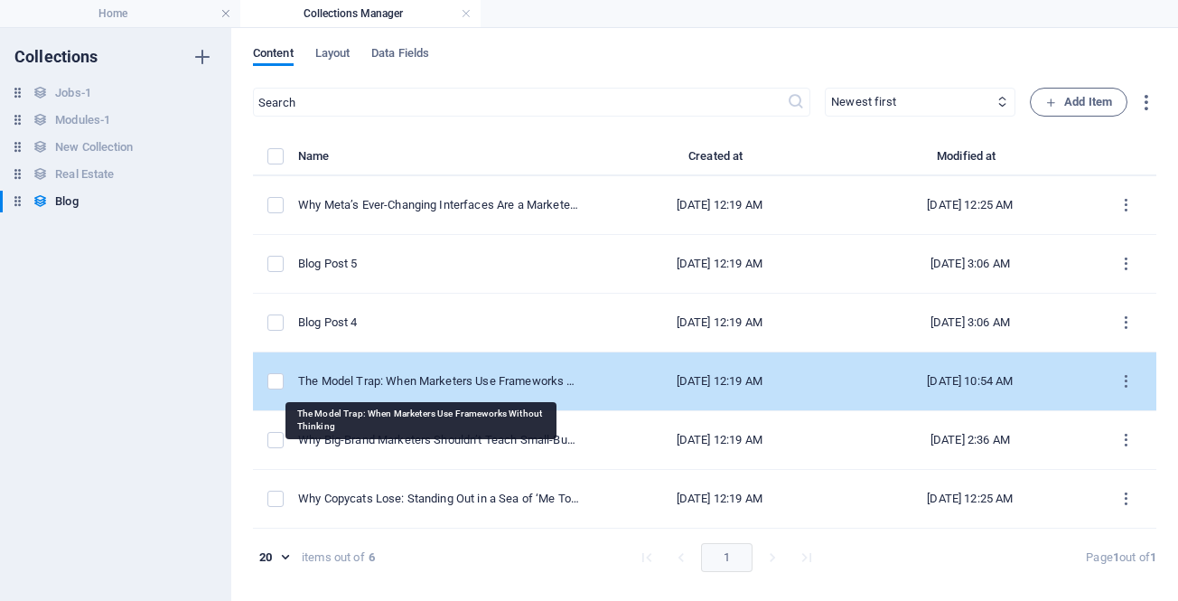
click at [370, 383] on div "The Model Trap: When Marketers Use Frameworks Without Thinking" at bounding box center [439, 381] width 282 height 16
select select "Marketing"
select select "Draft"
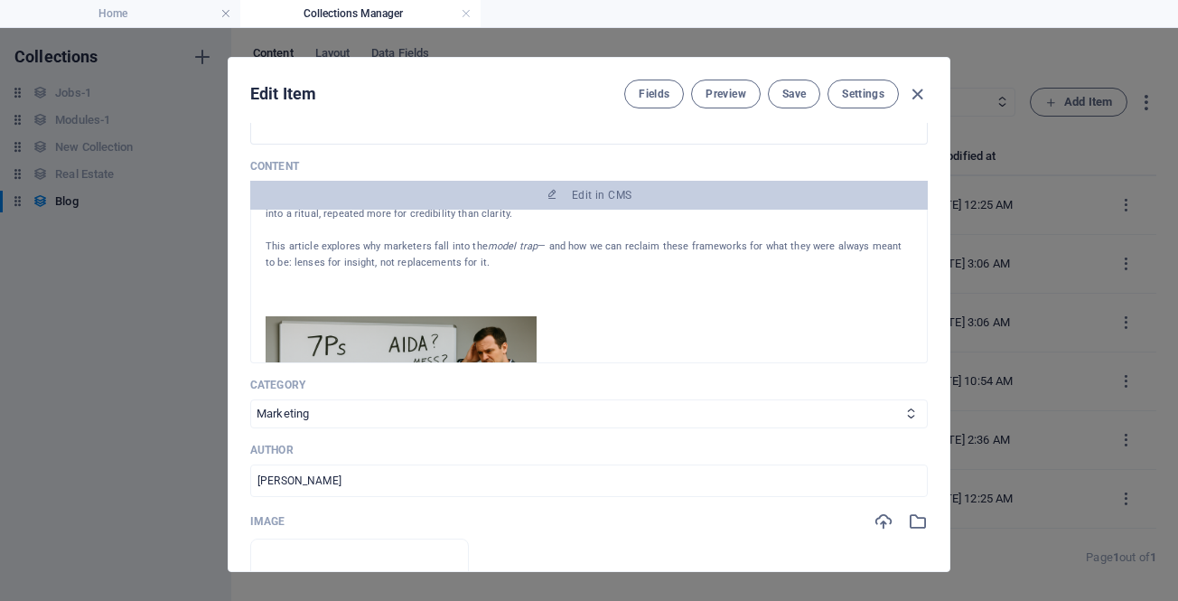
scroll to position [542, 0]
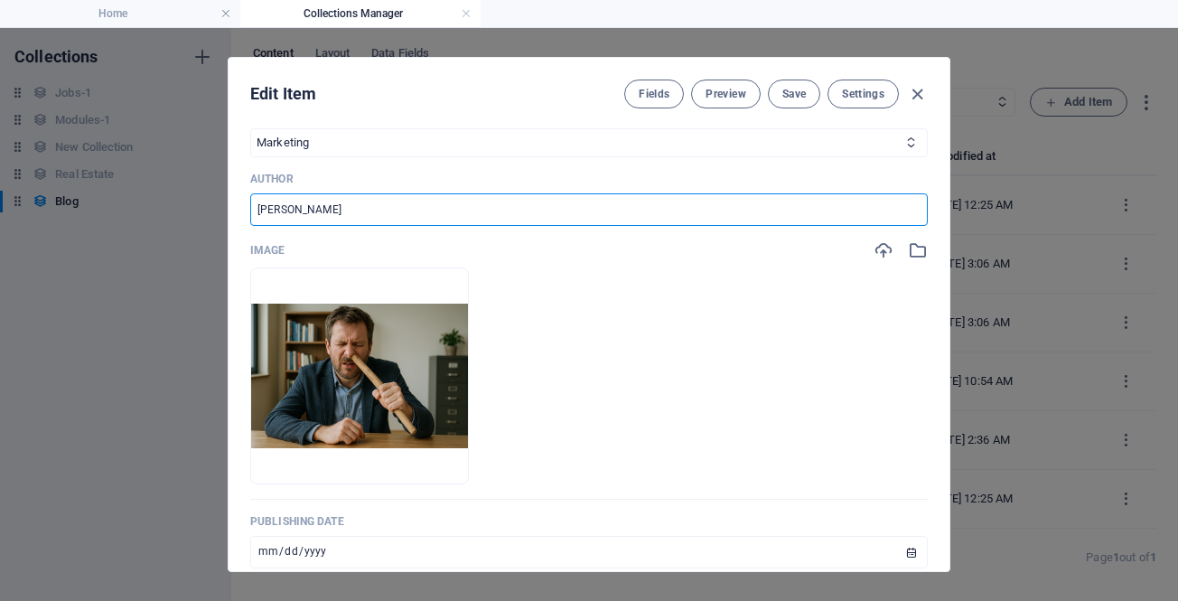
drag, startPoint x: 334, startPoint y: 215, endPoint x: 230, endPoint y: 220, distance: 104.0
click at [230, 220] on div "Name The Model Trap: When Marketers Use Frameworks Without Thinking ​ Slug [DOM…" at bounding box center [589, 347] width 721 height 448
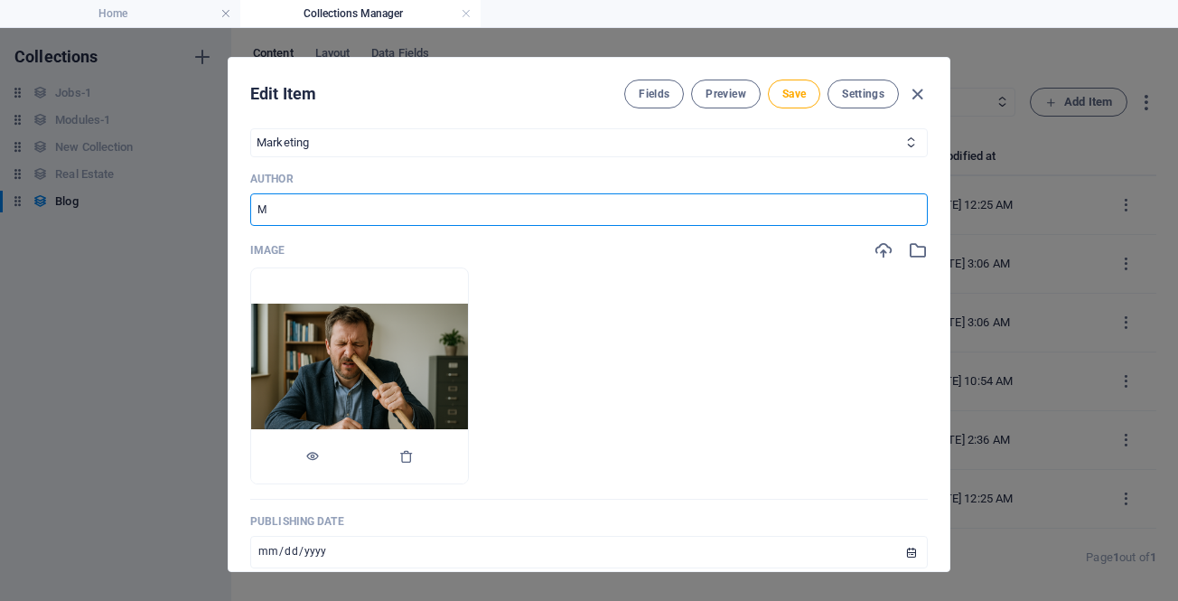
type input "[PERSON_NAME]"
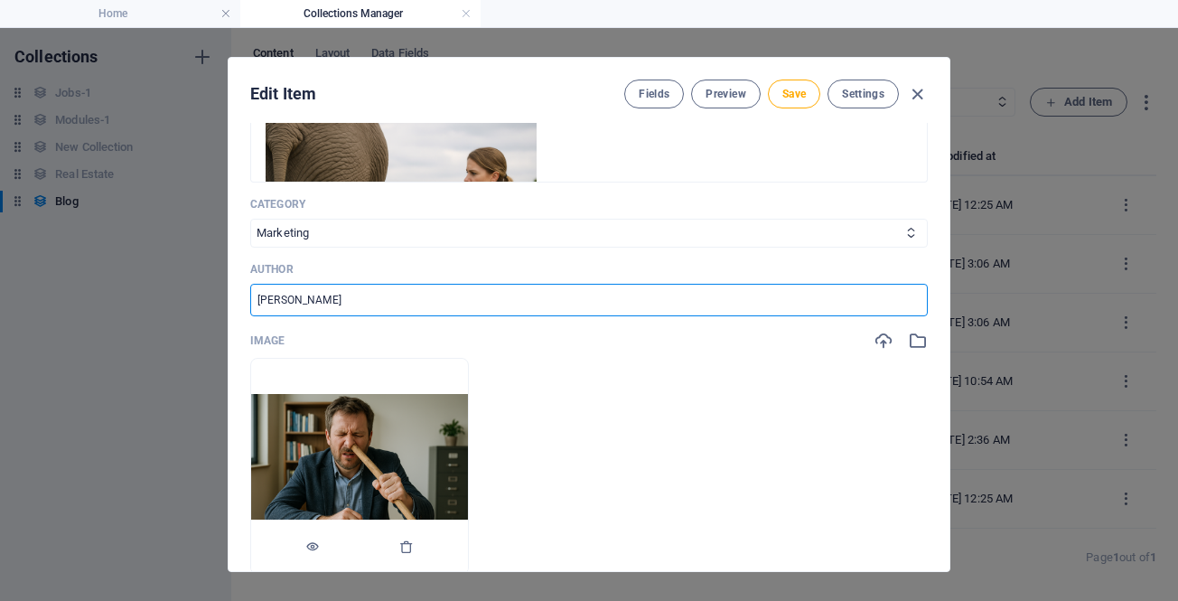
scroll to position [723, 0]
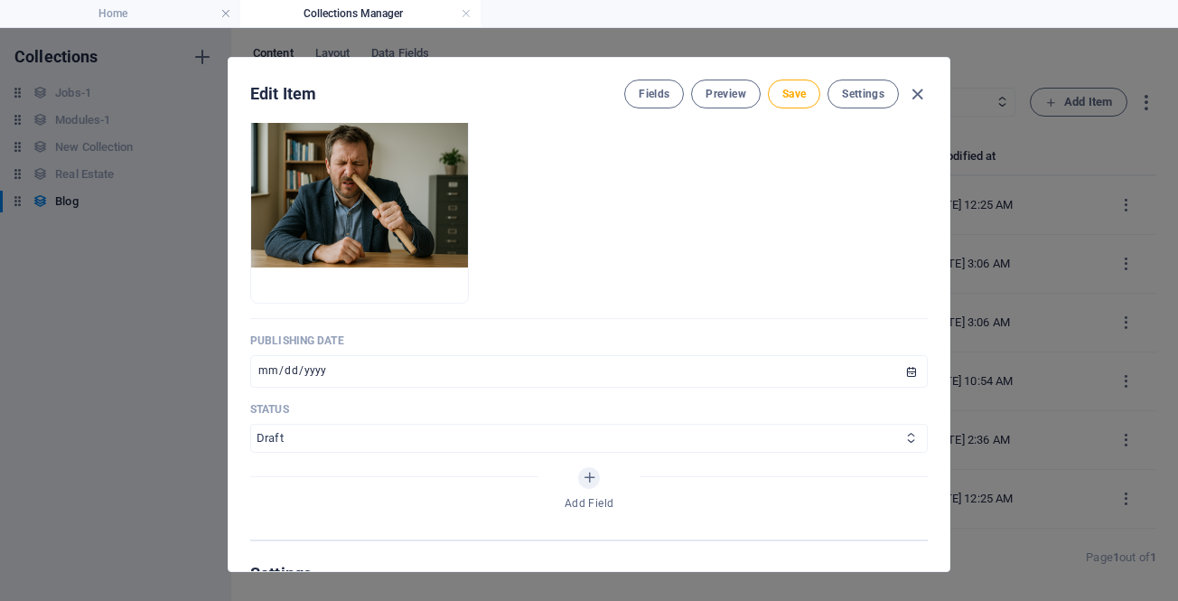
click at [321, 444] on select "Published Draft" at bounding box center [589, 438] width 678 height 29
select select "Published"
click at [250, 424] on select "Published Draft" at bounding box center [589, 438] width 678 height 29
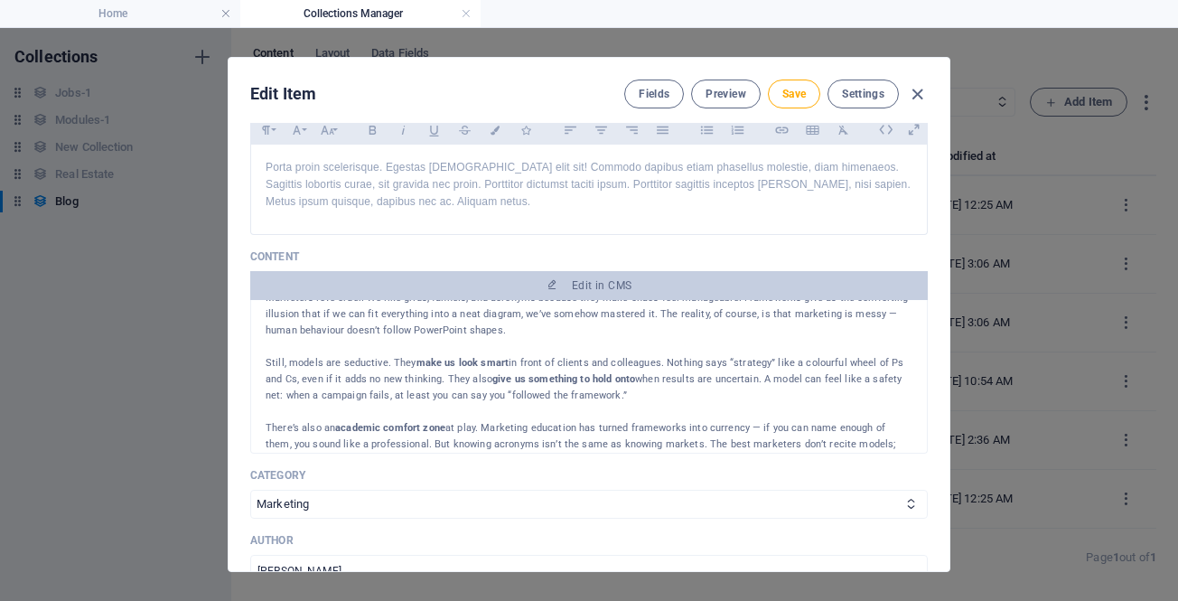
scroll to position [542, 0]
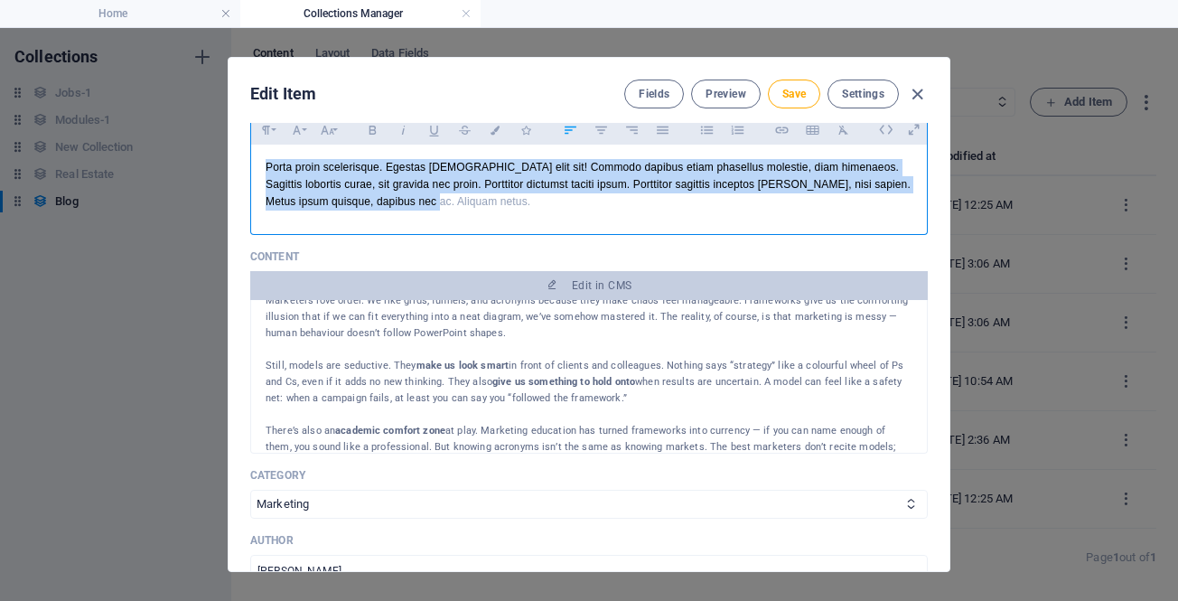
drag, startPoint x: 428, startPoint y: 205, endPoint x: 260, endPoint y: 153, distance: 176.1
click at [260, 153] on div "Porta proin scelerisque. Egestas [DEMOGRAPHIC_DATA] elit sit! Commodo dapibus e…" at bounding box center [589, 185] width 676 height 81
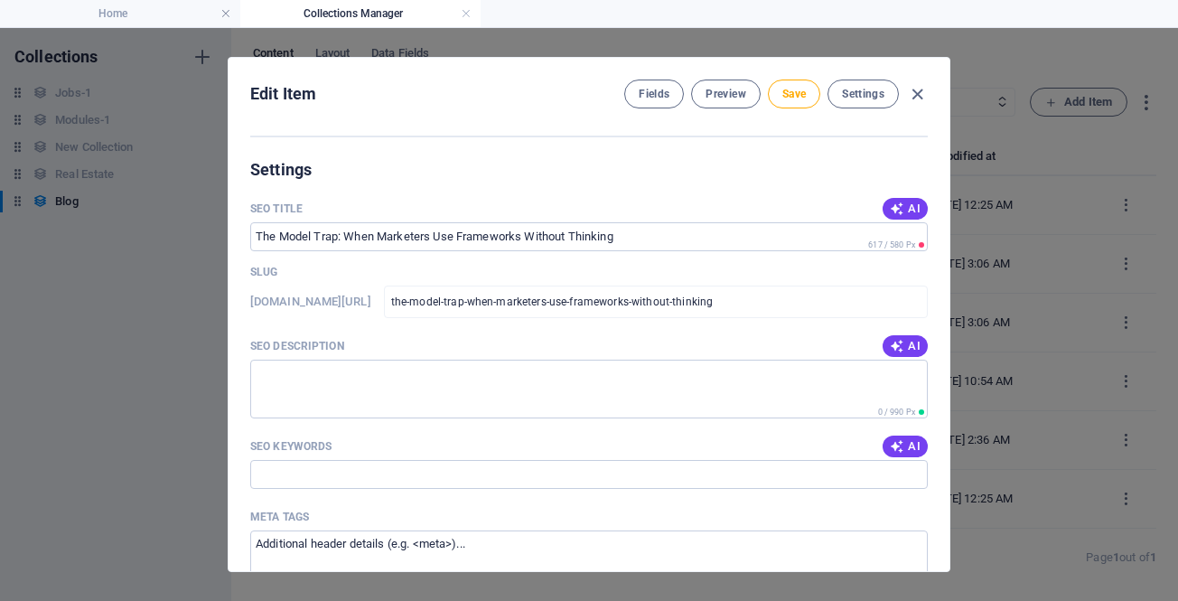
scroll to position [1175, 0]
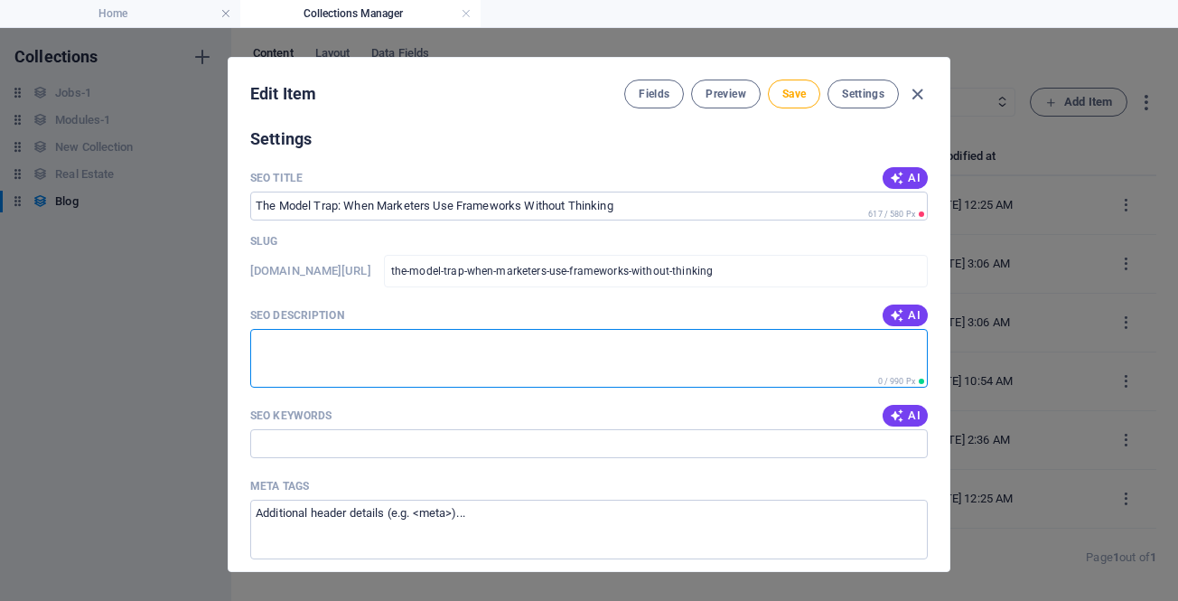
click at [533, 352] on textarea "SEO Description" at bounding box center [589, 358] width 678 height 59
paste textarea "Marketing models look neat on paper but fail in real life. Here’s why theory mi…"
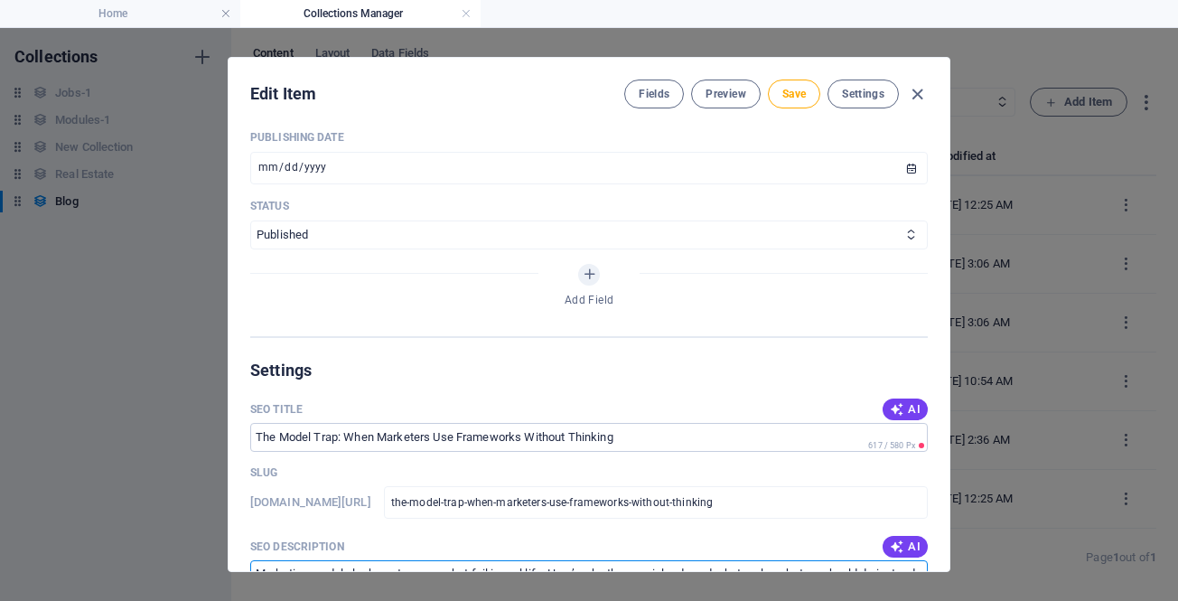
scroll to position [723, 0]
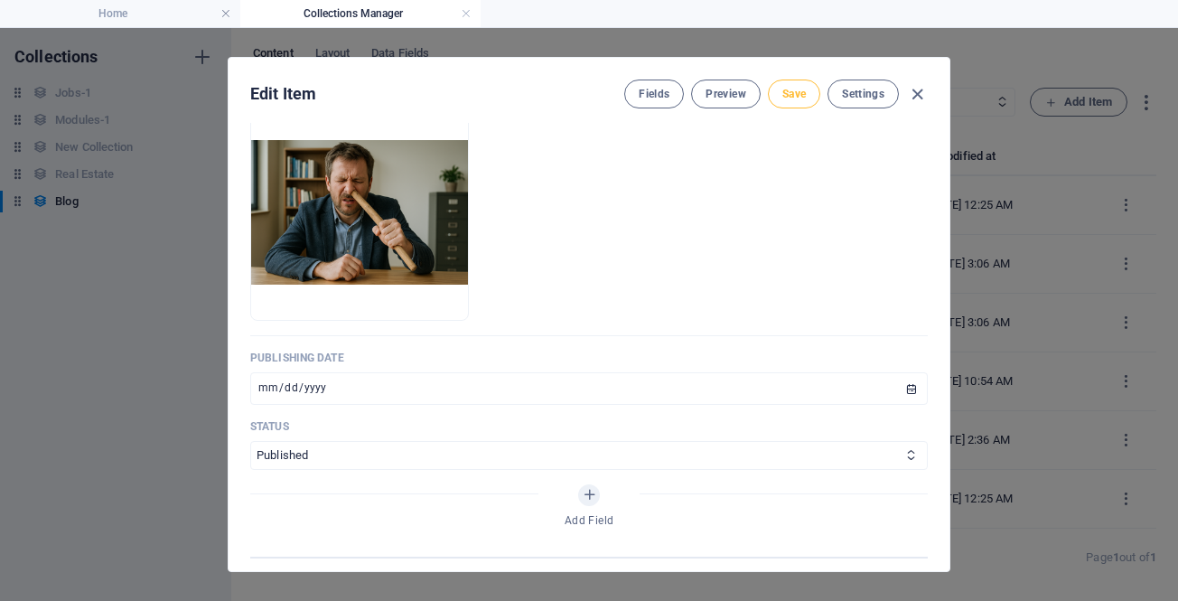
type textarea "Marketing models look neat on paper but fail in real life. Here’s why theory mi…"
click at [794, 95] on span "Save" at bounding box center [794, 94] width 23 height 14
click at [915, 93] on icon "button" at bounding box center [917, 94] width 21 height 21
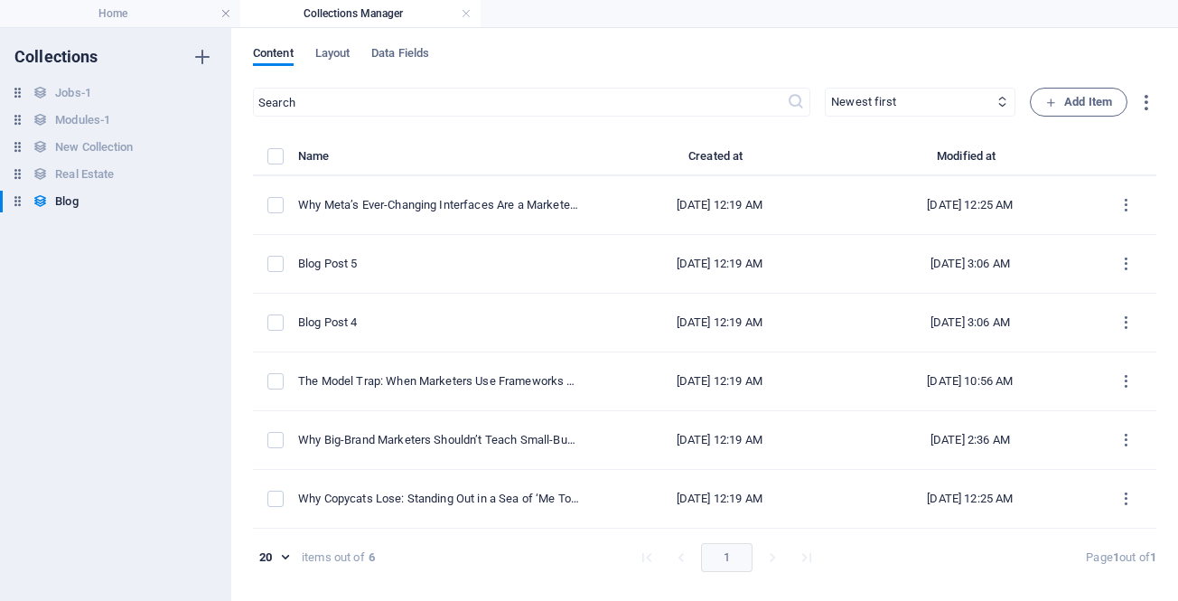
type input "the-model-trap-when-marketers-use-frameworks-without-thinking"
click at [464, 11] on link at bounding box center [466, 13] width 11 height 17
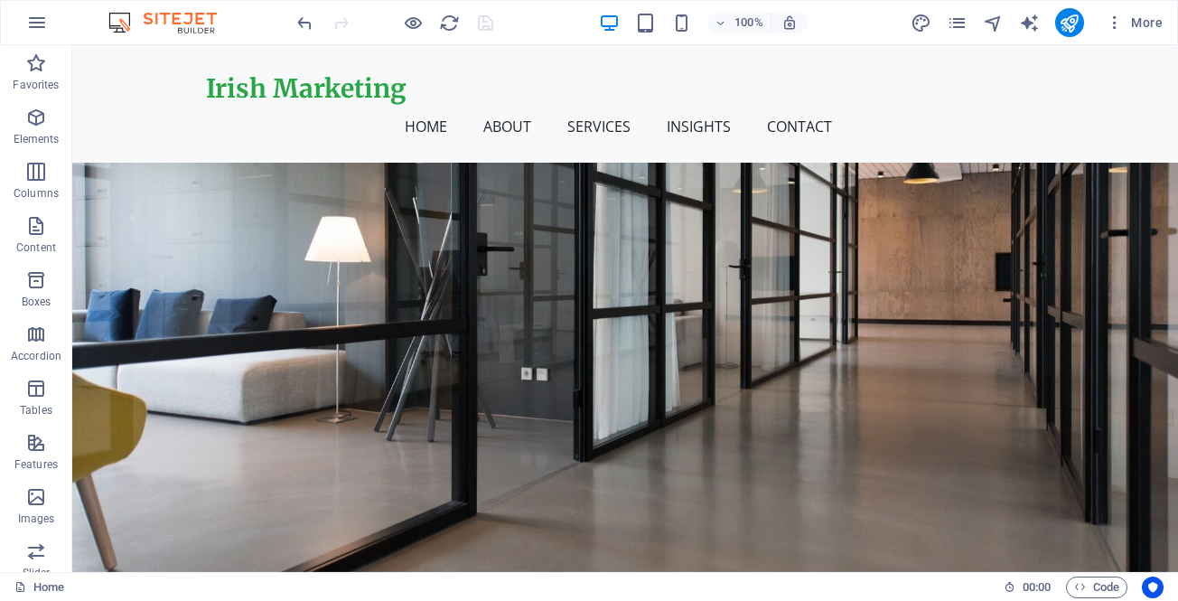
scroll to position [1307, 0]
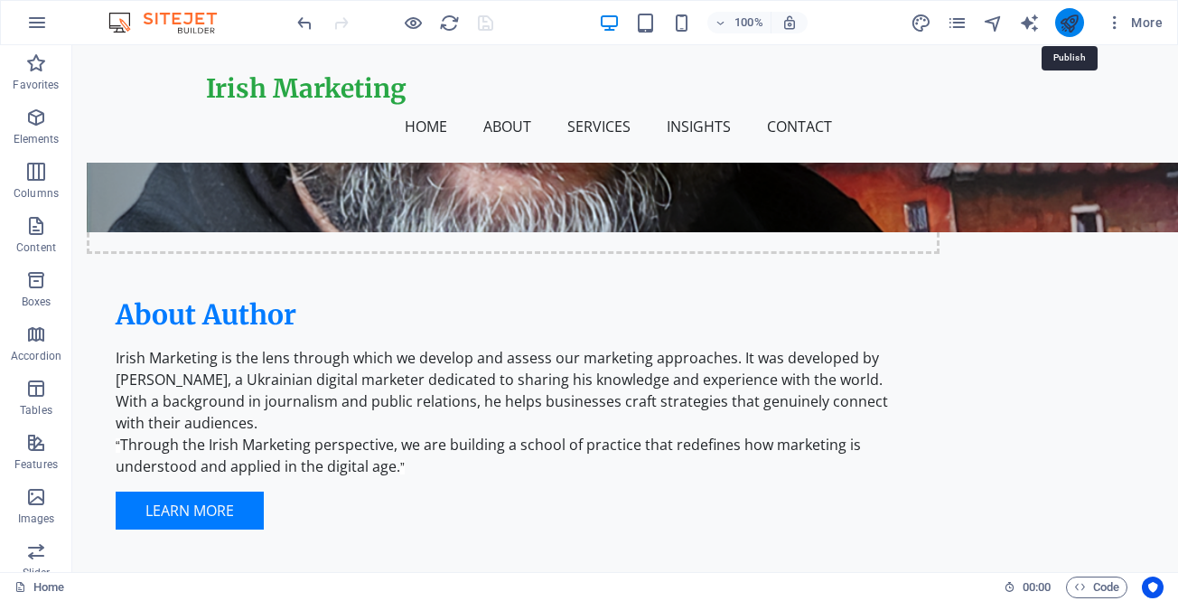
click at [1066, 23] on icon "publish" at bounding box center [1069, 23] width 21 height 21
